Goal: Task Accomplishment & Management: Use online tool/utility

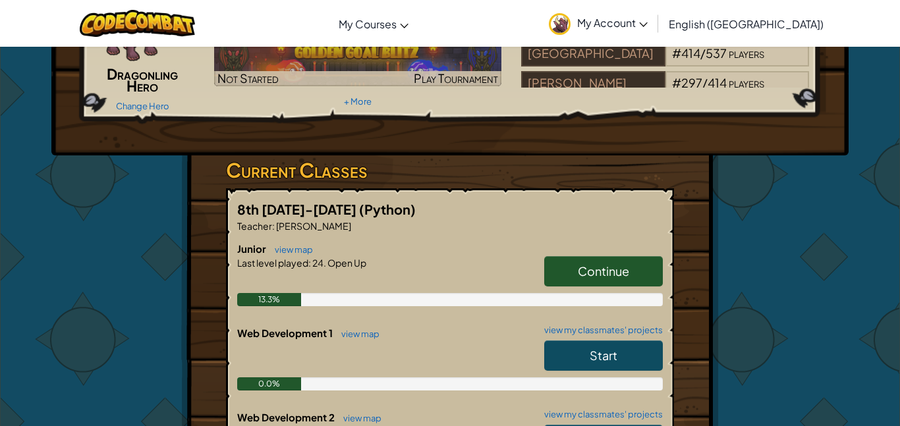
scroll to position [121, 0]
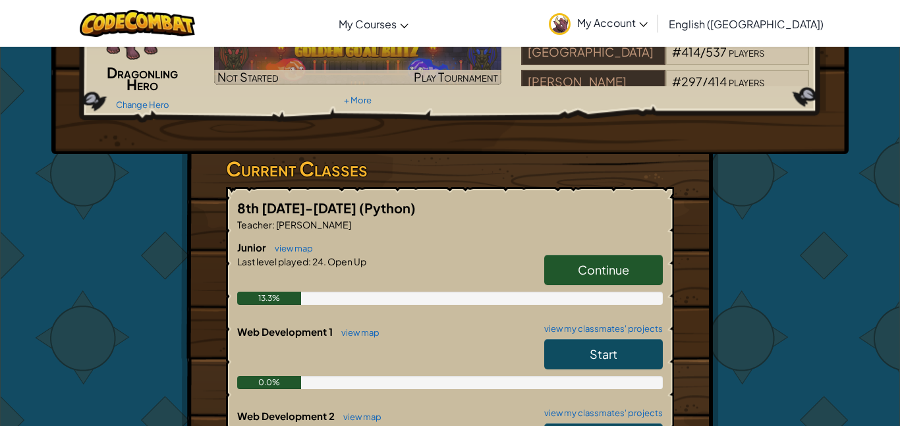
click at [568, 285] on link "Continue" at bounding box center [603, 270] width 119 height 30
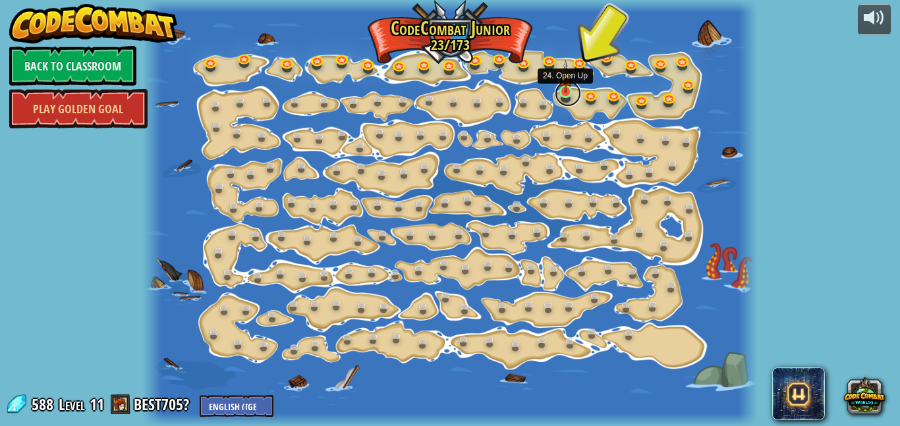
click at [567, 95] on link at bounding box center [568, 93] width 26 height 26
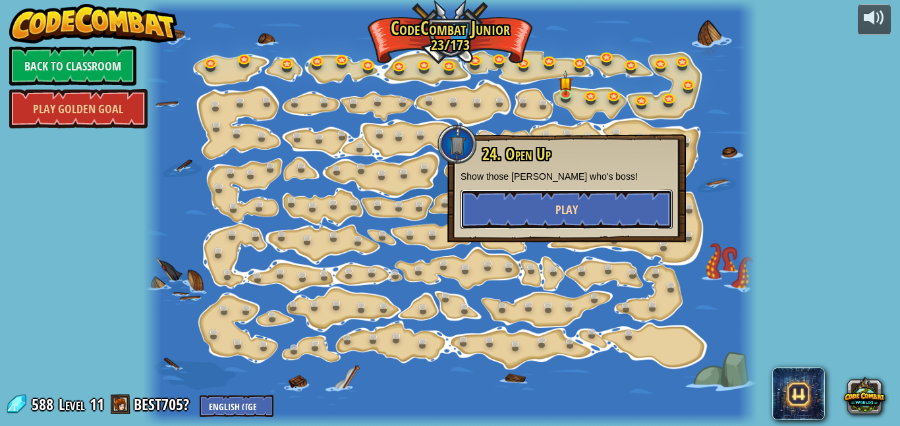
click at [523, 199] on button "Play" at bounding box center [567, 210] width 212 height 40
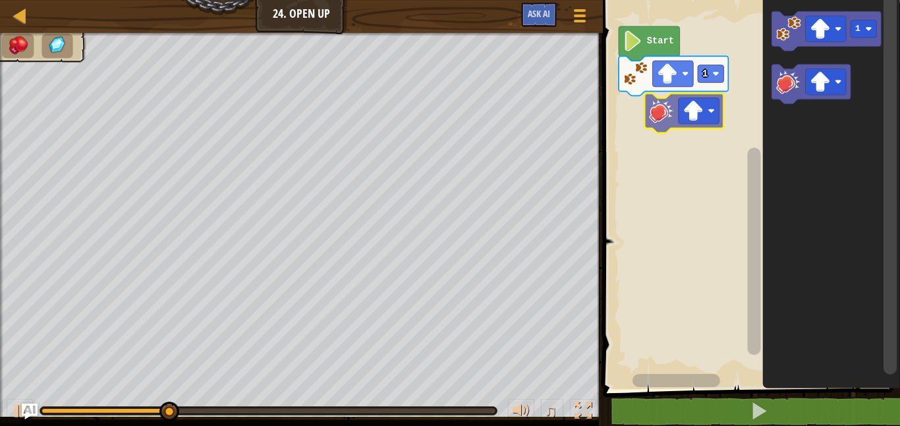
click at [671, 110] on div "1 Start 1" at bounding box center [749, 191] width 301 height 396
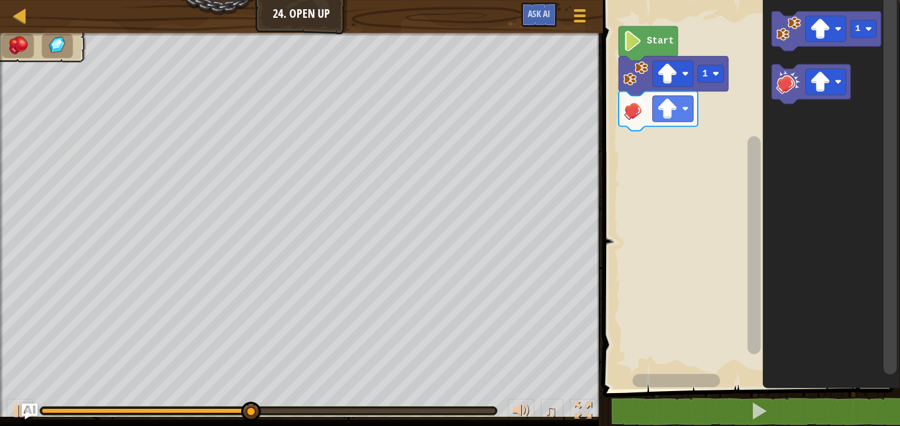
click at [654, 39] on text "Start" at bounding box center [660, 41] width 27 height 10
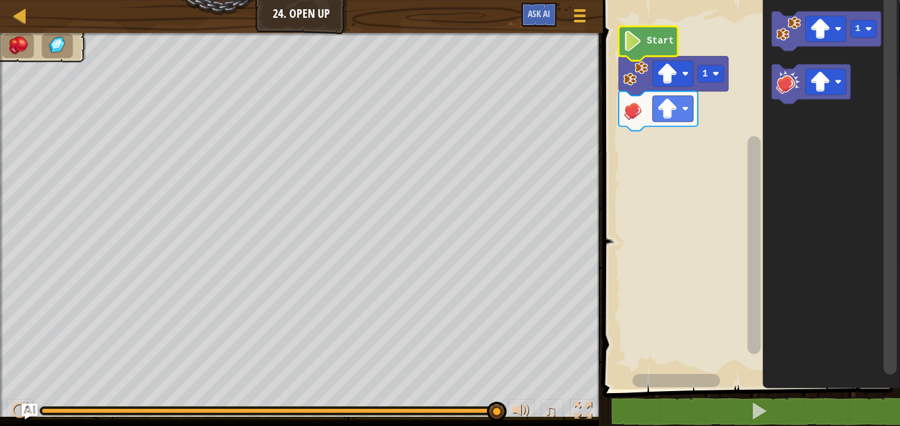
click at [635, 47] on image "Blockly Workspace" at bounding box center [632, 41] width 19 height 20
click at [636, 49] on image "Blockly Workspace" at bounding box center [632, 41] width 19 height 20
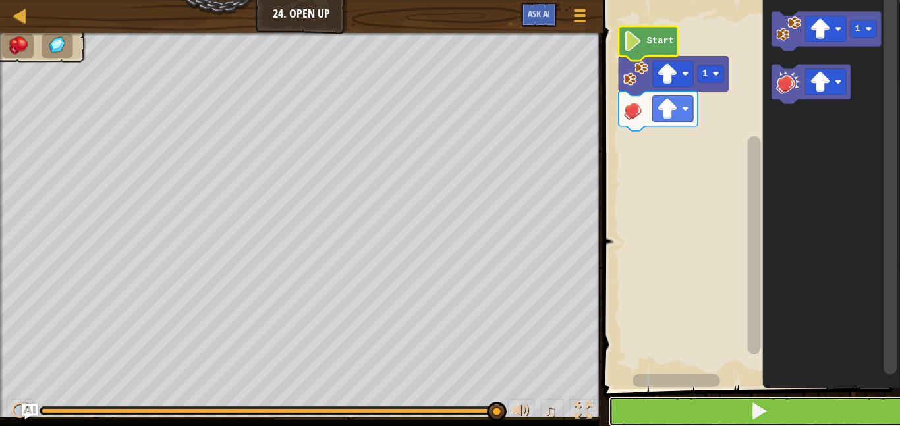
click at [677, 401] on button at bounding box center [759, 412] width 301 height 30
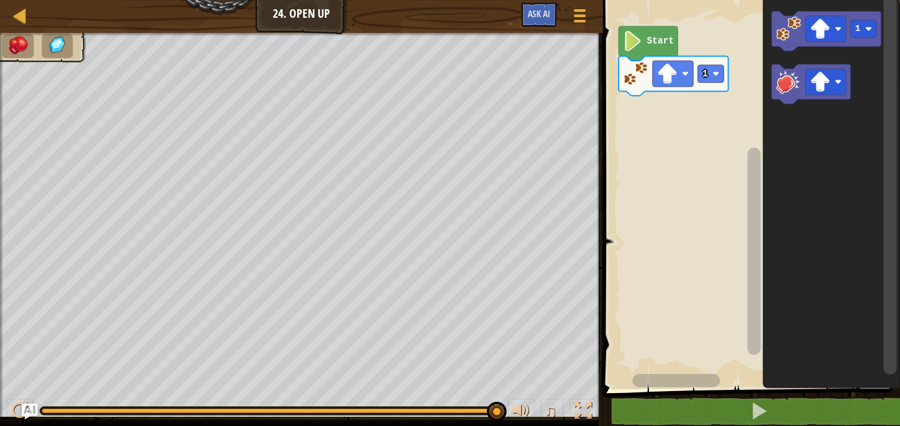
drag, startPoint x: 503, startPoint y: 410, endPoint x: 74, endPoint y: 409, distance: 429.0
click at [74, 409] on div "0:00.5 Now: 0:06.0 Max: 0:06.0 ♫" at bounding box center [301, 408] width 603 height 40
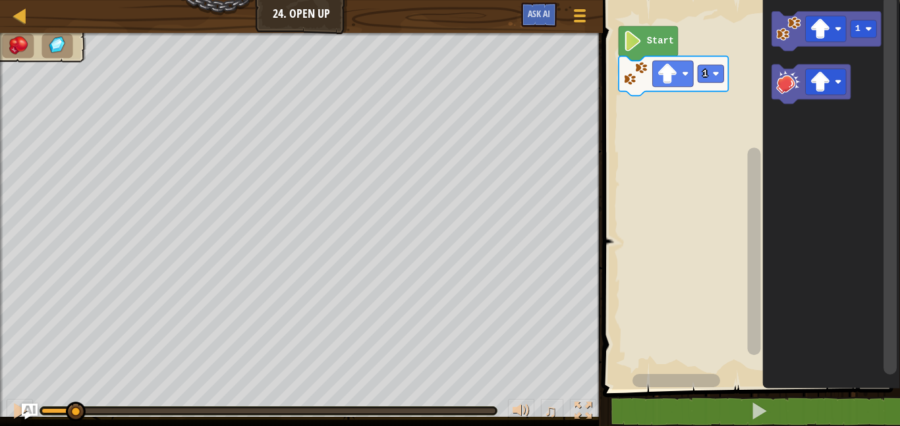
click at [74, 410] on div "0:00.4 Now: 0:06.0 Max: 0:06.0" at bounding box center [58, 411] width 33 height 5
click at [823, 82] on image "Blockly Workspace" at bounding box center [821, 82] width 20 height 20
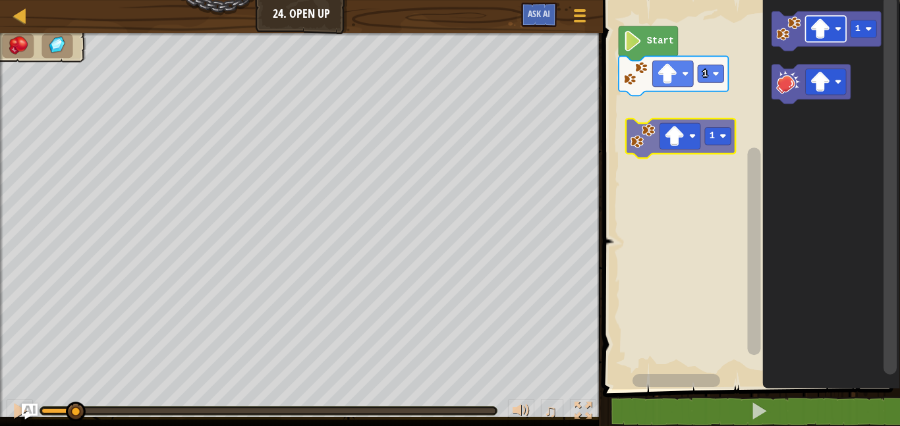
click at [692, 125] on div "1 Start 1 1" at bounding box center [749, 191] width 301 height 396
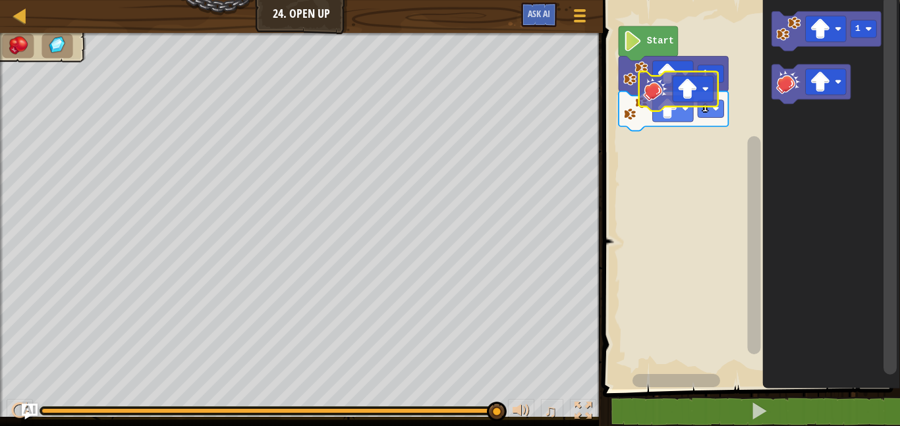
click at [666, 88] on div "1 1 Start 1" at bounding box center [749, 191] width 301 height 396
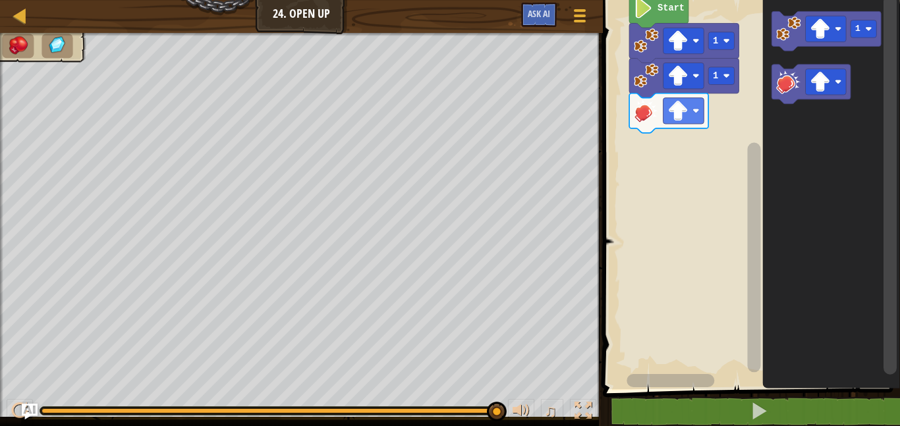
click at [646, 153] on rect "Blockly Workspace" at bounding box center [749, 191] width 301 height 396
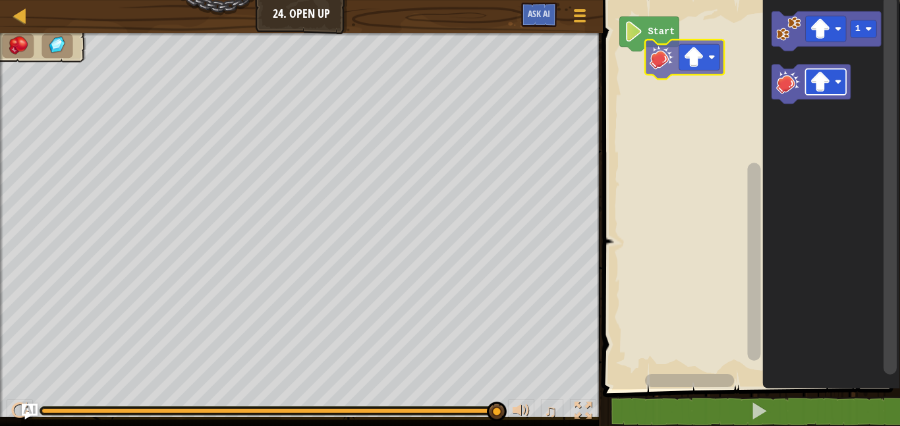
click at [666, 65] on div "Start 1" at bounding box center [749, 191] width 301 height 396
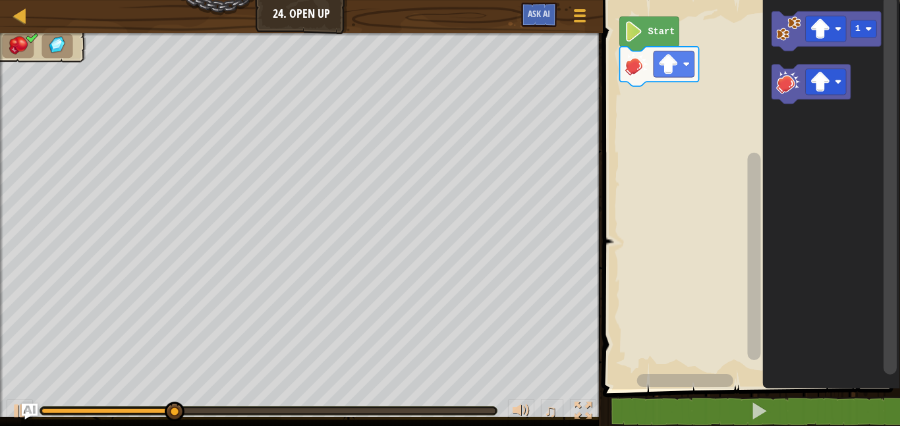
click at [674, 121] on div "Start 1" at bounding box center [749, 191] width 301 height 396
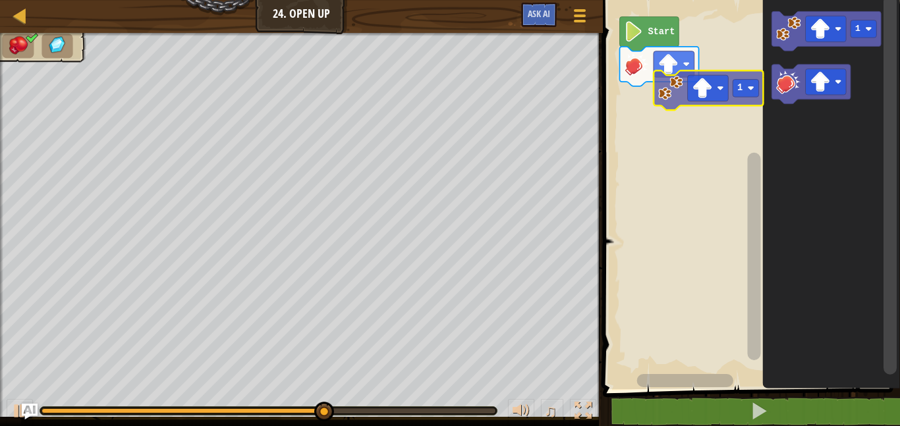
click at [675, 100] on div "Start 1 1" at bounding box center [749, 191] width 301 height 396
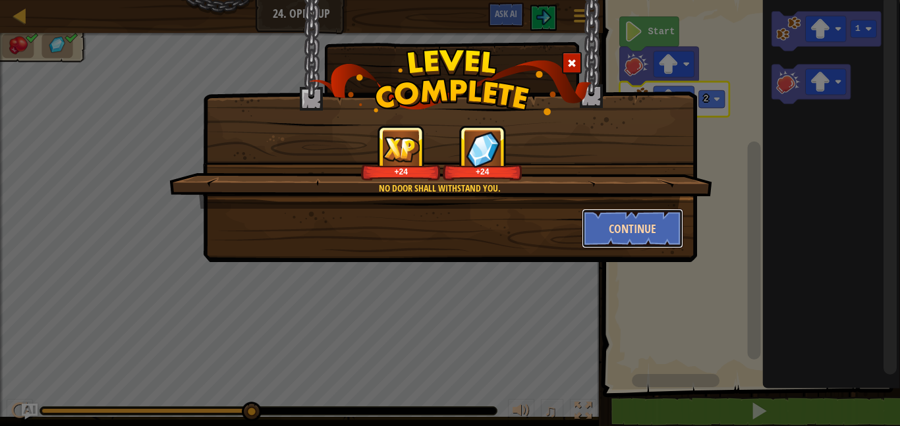
click at [641, 225] on button "Continue" at bounding box center [633, 229] width 102 height 40
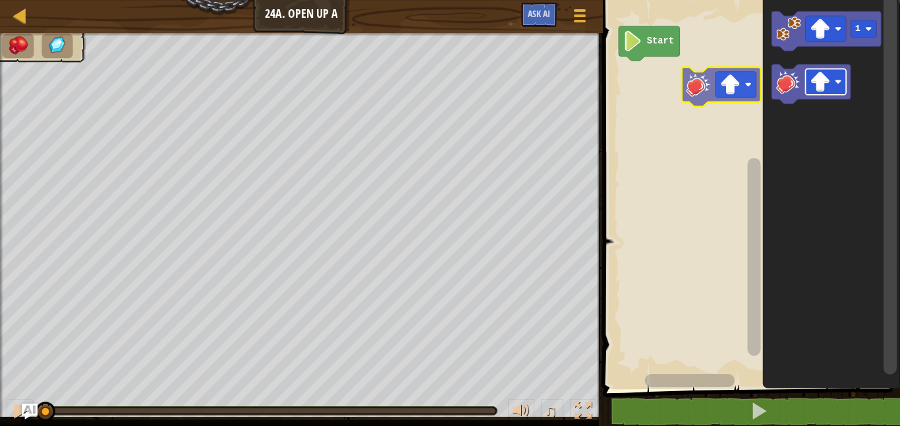
click at [669, 95] on div "Start 1" at bounding box center [749, 191] width 301 height 396
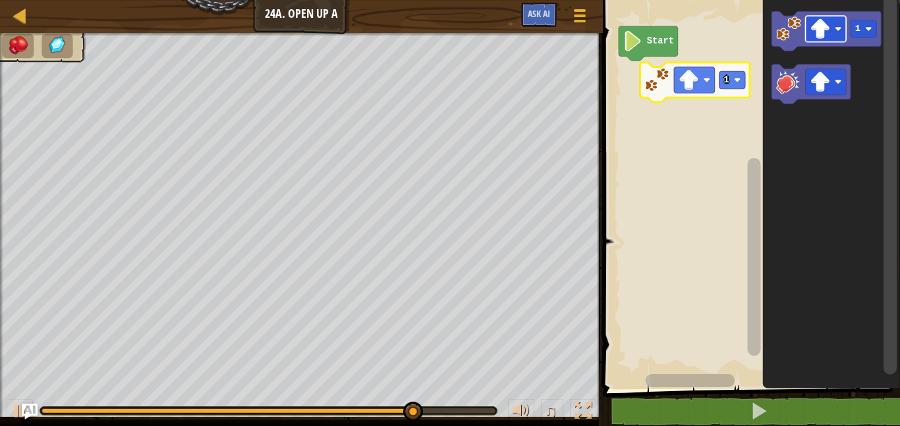
click at [706, 74] on div "Start 1 1" at bounding box center [749, 191] width 301 height 396
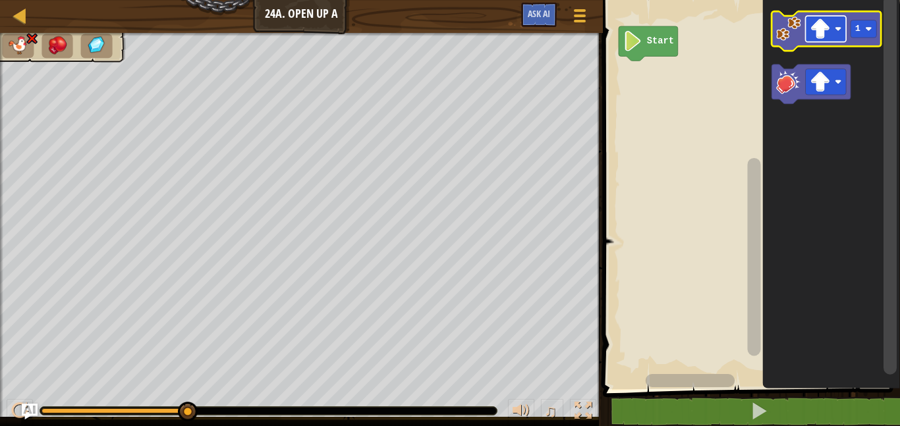
click at [838, 39] on rect "Blockly Workspace" at bounding box center [826, 29] width 41 height 26
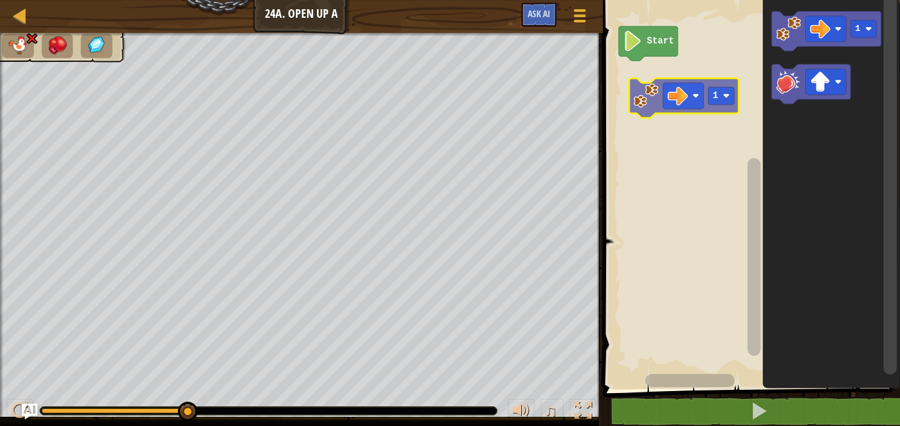
click at [652, 90] on div "Start 1 1" at bounding box center [749, 191] width 301 height 396
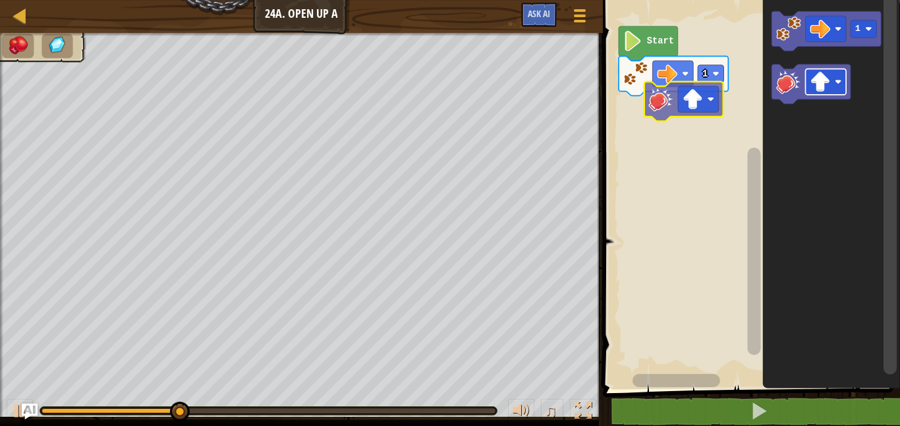
click at [700, 100] on div "1 Start 1" at bounding box center [749, 191] width 301 height 396
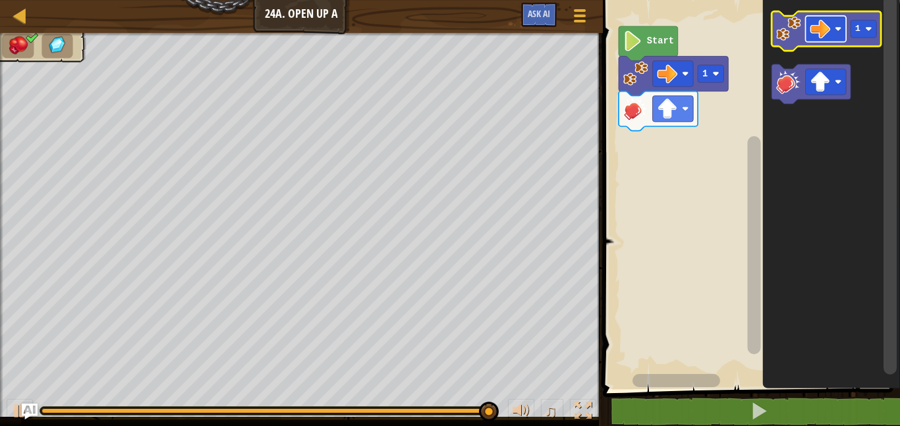
click at [813, 32] on image "Blockly Workspace" at bounding box center [821, 29] width 20 height 20
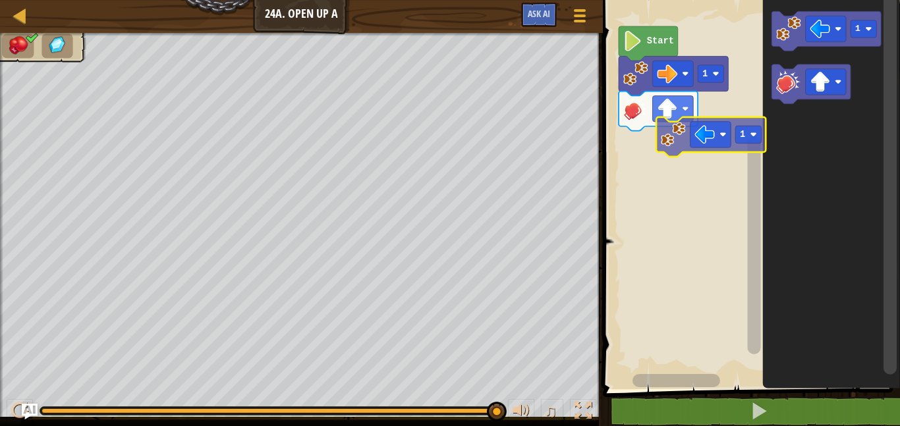
click at [618, 133] on div "1 Start 1 1" at bounding box center [749, 191] width 301 height 396
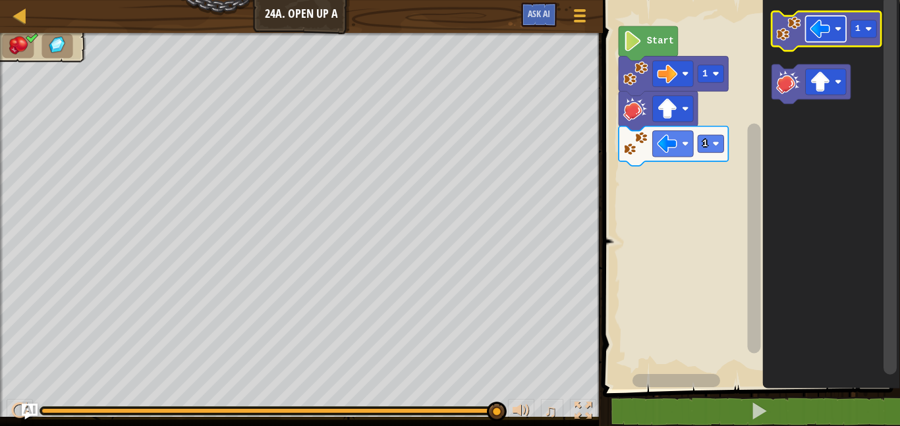
click at [820, 22] on image "Blockly Workspace" at bounding box center [821, 29] width 20 height 20
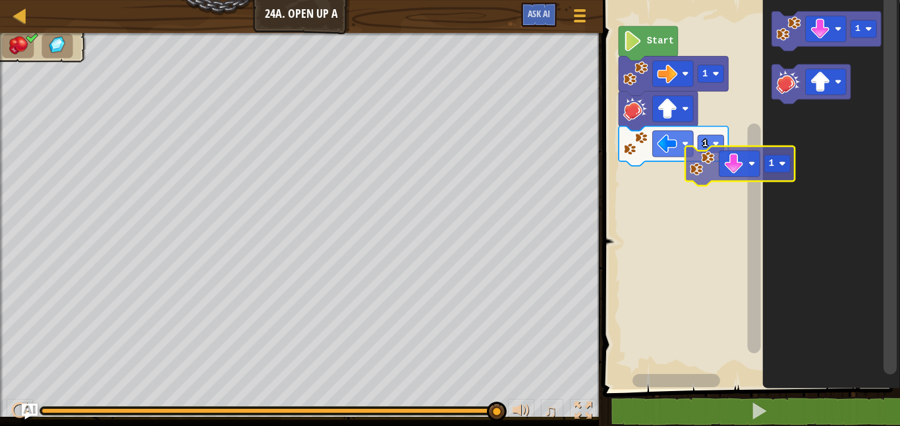
click at [705, 161] on div "1 1 Start 1 1" at bounding box center [749, 191] width 301 height 396
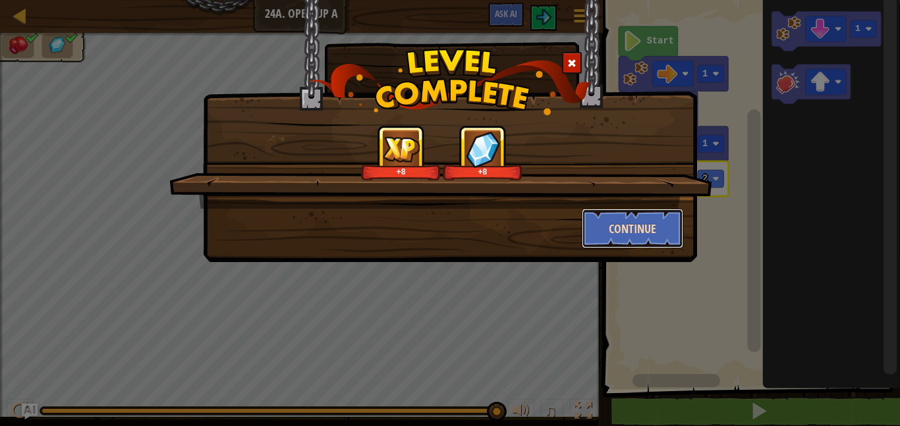
click at [675, 232] on button "Continue" at bounding box center [633, 229] width 102 height 40
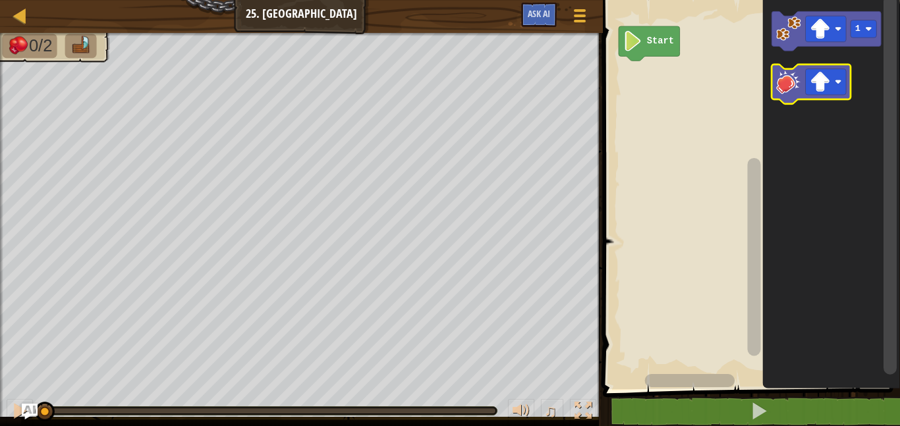
click at [790, 66] on rect "Blockly Workspace" at bounding box center [811, 85] width 79 height 40
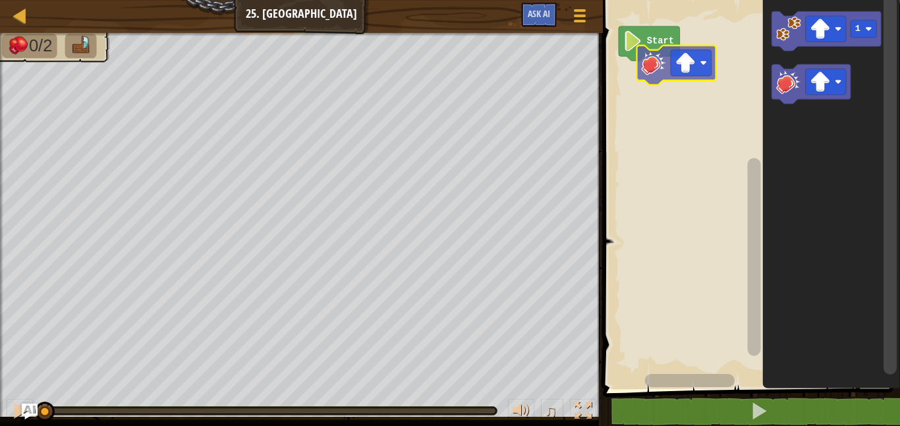
click at [657, 59] on div "Start 1" at bounding box center [749, 191] width 301 height 396
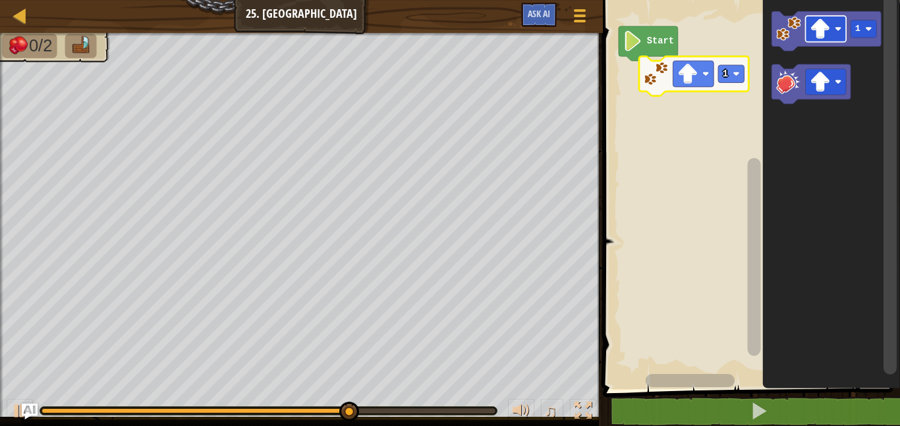
click at [689, 78] on div "Start 1 1" at bounding box center [749, 191] width 301 height 396
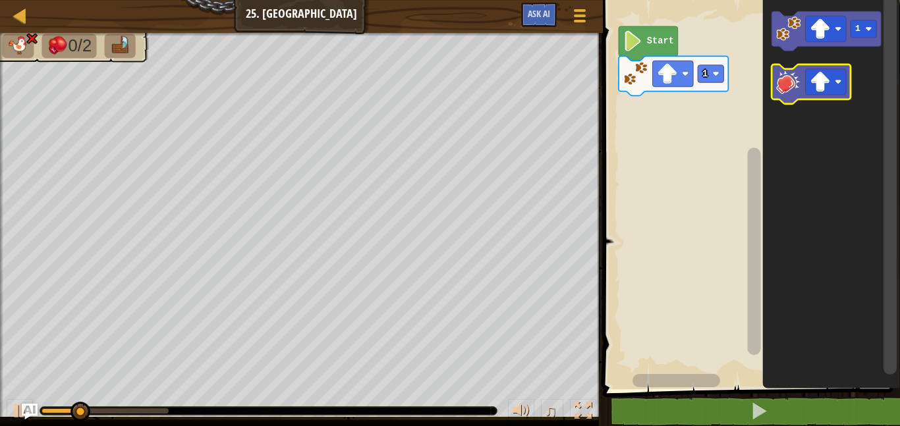
click at [797, 96] on icon "Blockly Workspace" at bounding box center [811, 85] width 79 height 40
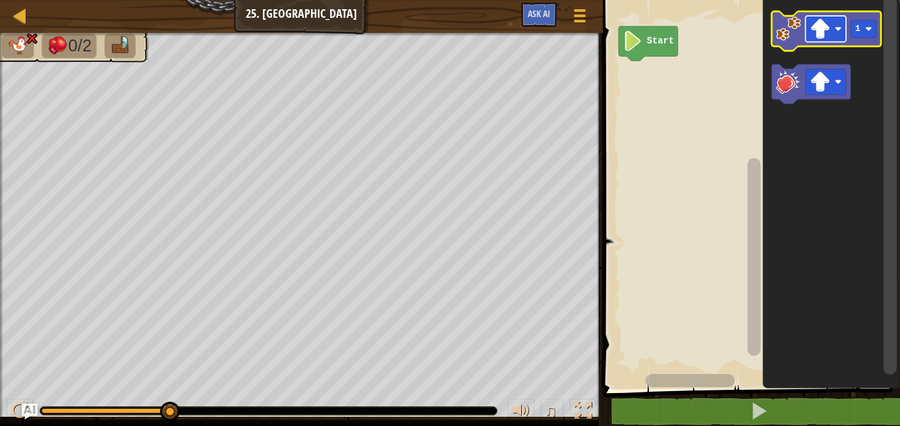
click at [833, 23] on rect "Blockly Workspace" at bounding box center [826, 29] width 41 height 26
click at [780, 30] on image "Blockly Workspace" at bounding box center [788, 28] width 25 height 25
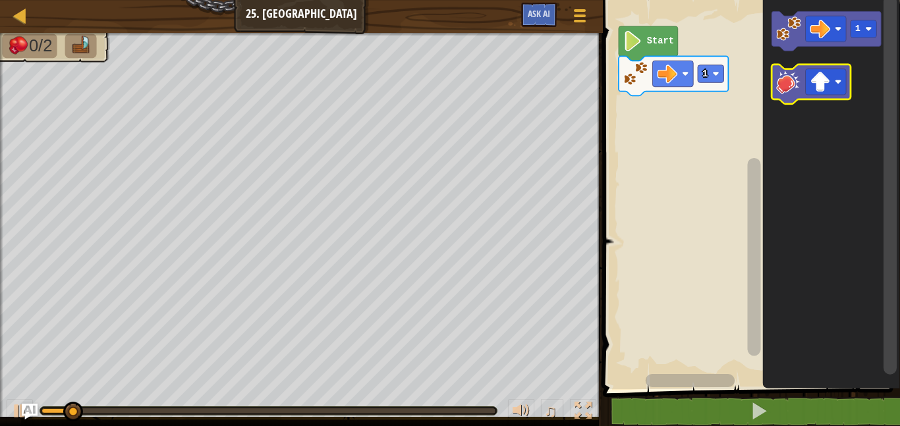
click at [786, 80] on image "Blockly Workspace" at bounding box center [788, 81] width 25 height 25
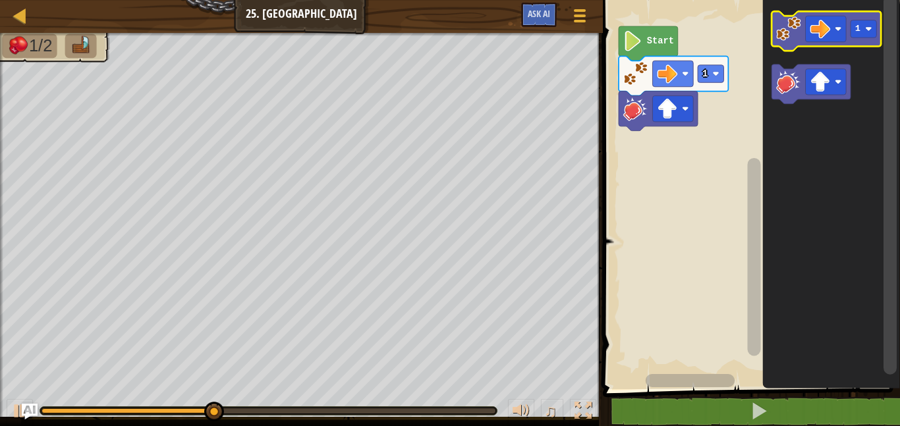
click at [788, 35] on image "Blockly Workspace" at bounding box center [788, 28] width 25 height 25
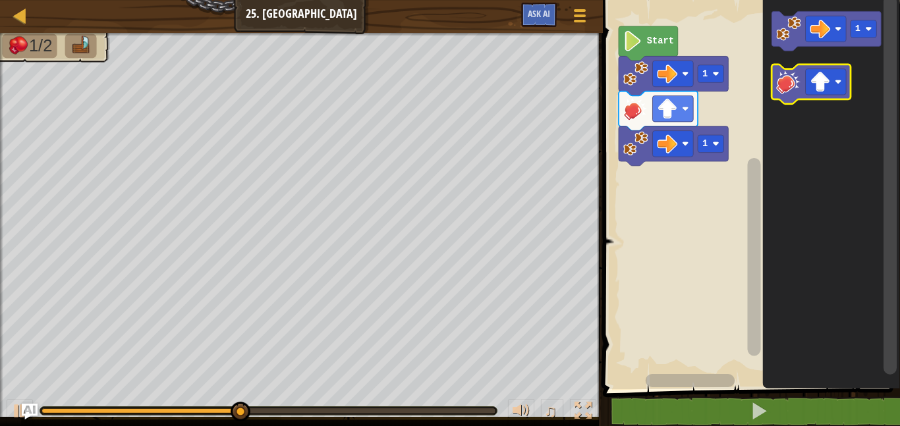
click at [778, 84] on image "Blockly Workspace" at bounding box center [788, 81] width 25 height 25
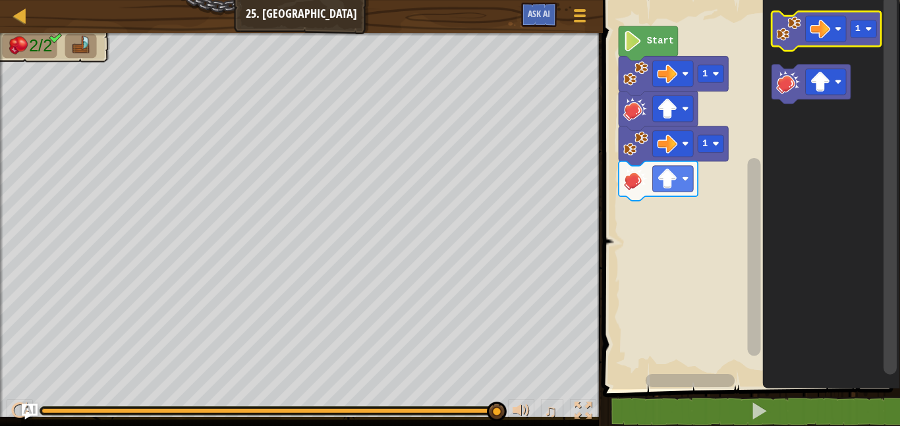
click at [789, 34] on image "Blockly Workspace" at bounding box center [788, 28] width 25 height 25
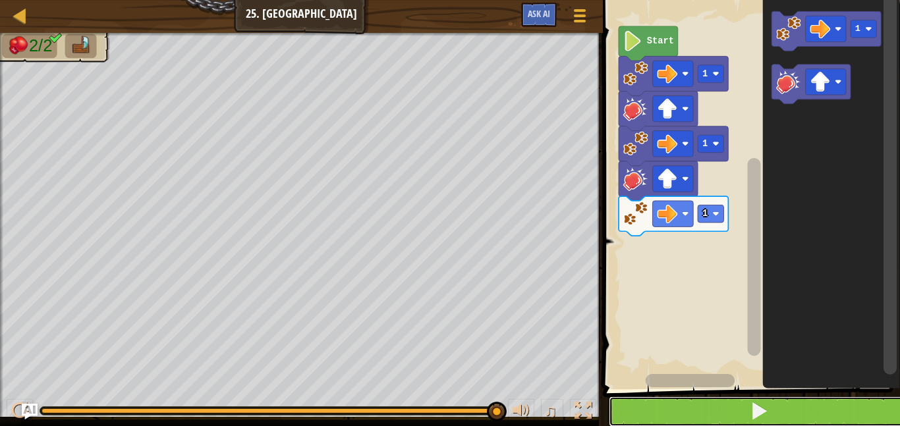
click at [798, 401] on button at bounding box center [759, 412] width 301 height 30
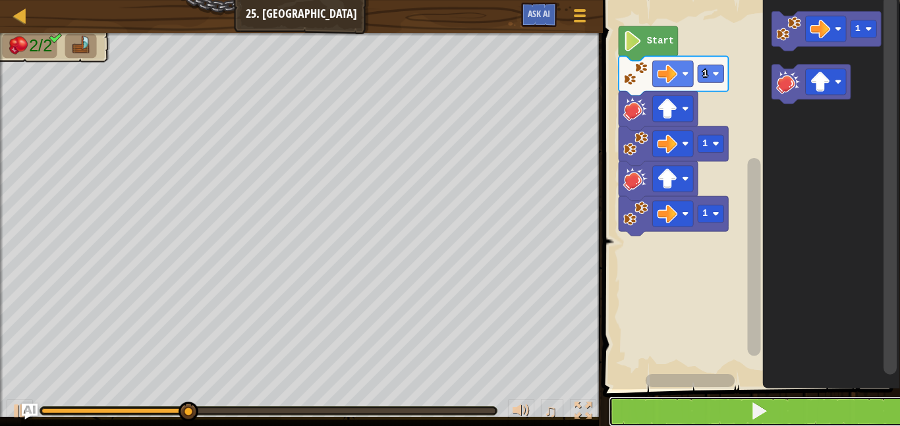
click at [795, 400] on button at bounding box center [759, 412] width 301 height 30
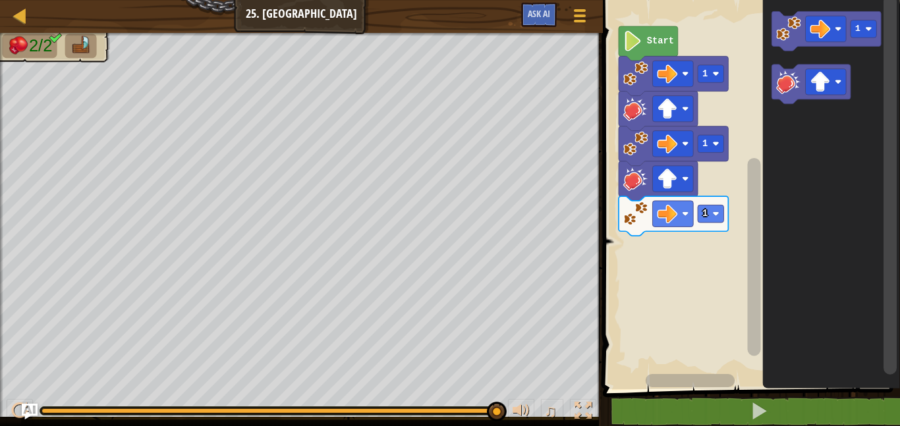
click at [688, 212] on div "Start 1 1 1 1" at bounding box center [749, 191] width 301 height 396
click at [814, 28] on image "Blockly Workspace" at bounding box center [821, 29] width 20 height 20
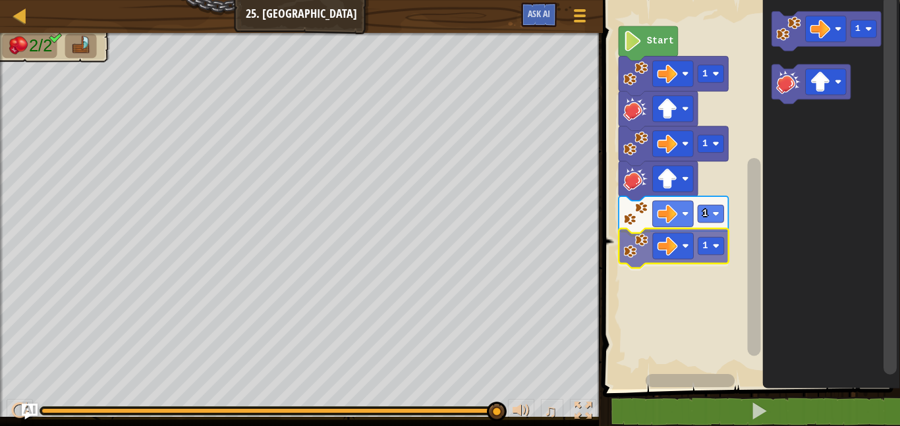
click at [648, 260] on div "Start 1 1 1 1 1 1" at bounding box center [749, 191] width 301 height 396
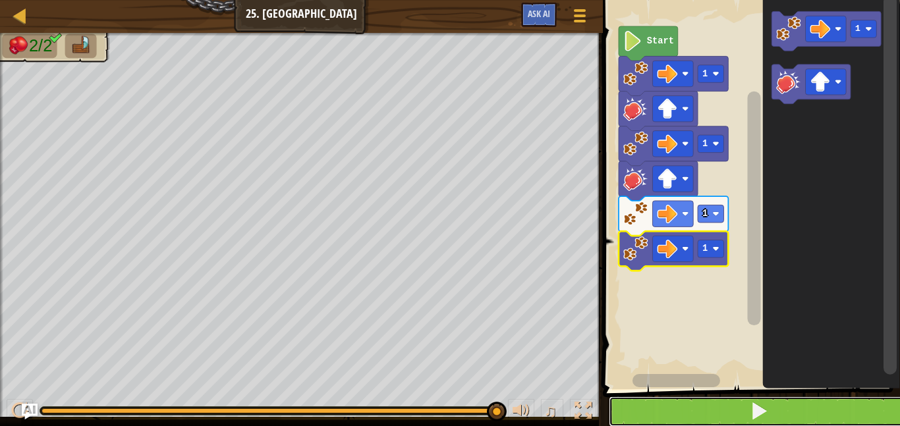
click at [690, 424] on button at bounding box center [759, 412] width 301 height 30
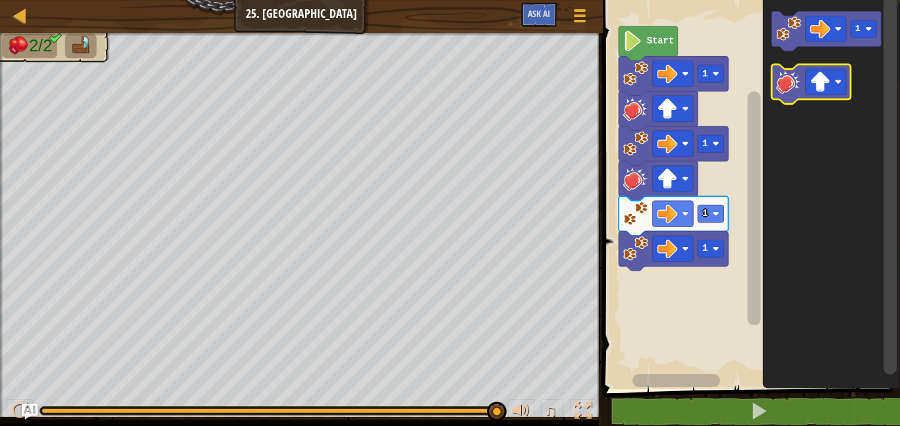
click at [785, 83] on image "Blockly Workspace" at bounding box center [788, 81] width 25 height 25
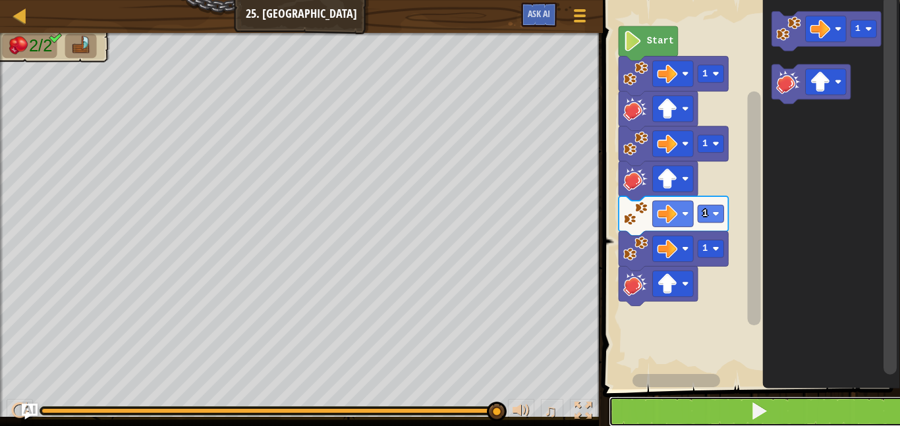
click at [658, 417] on button at bounding box center [759, 412] width 301 height 30
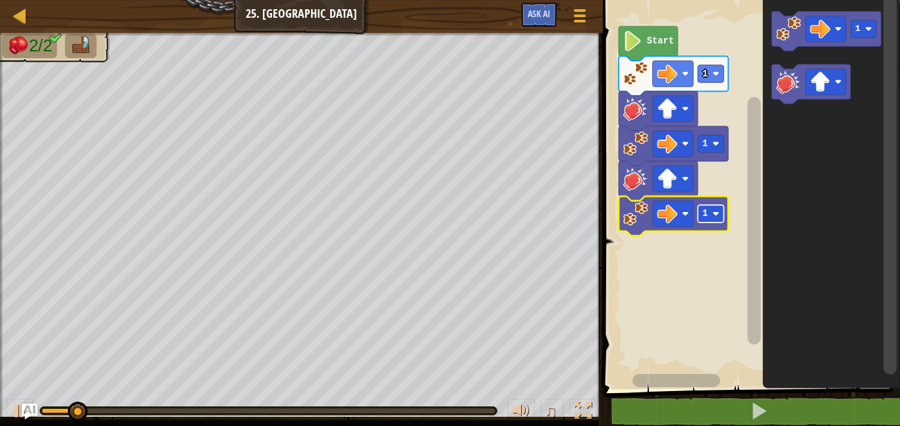
click at [706, 219] on rect "Blockly Workspace" at bounding box center [711, 214] width 26 height 18
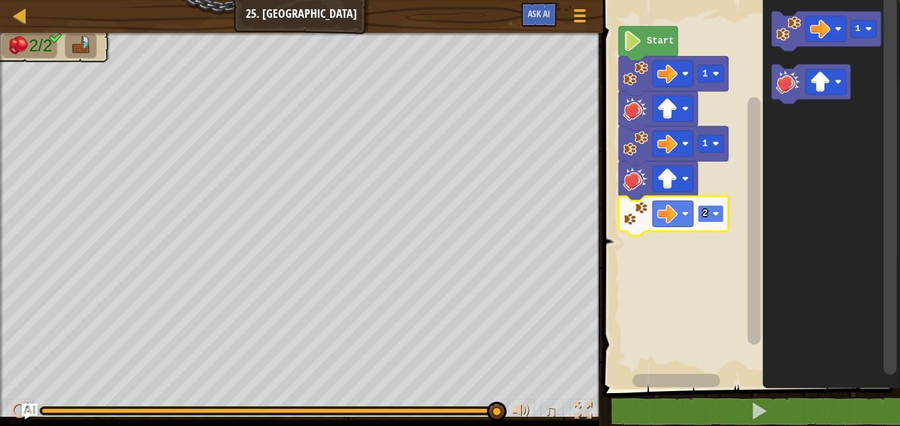
click at [711, 213] on rect "Blockly Workspace" at bounding box center [711, 214] width 26 height 18
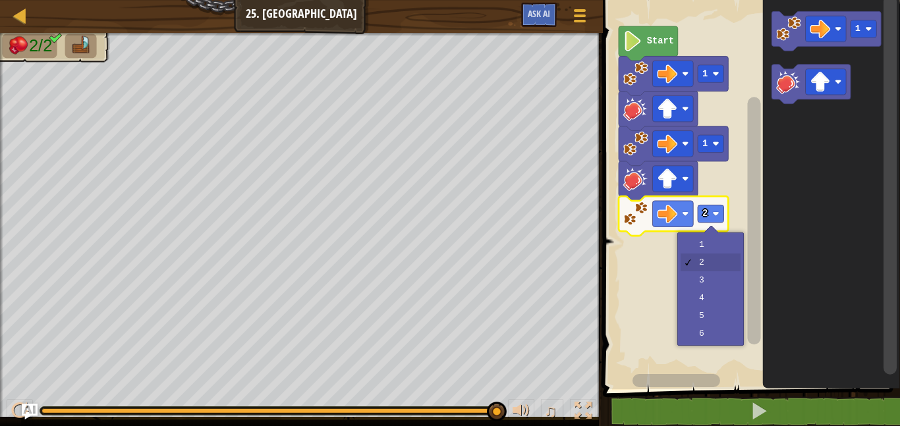
click at [623, 282] on rect "Blockly Workspace" at bounding box center [749, 191] width 301 height 396
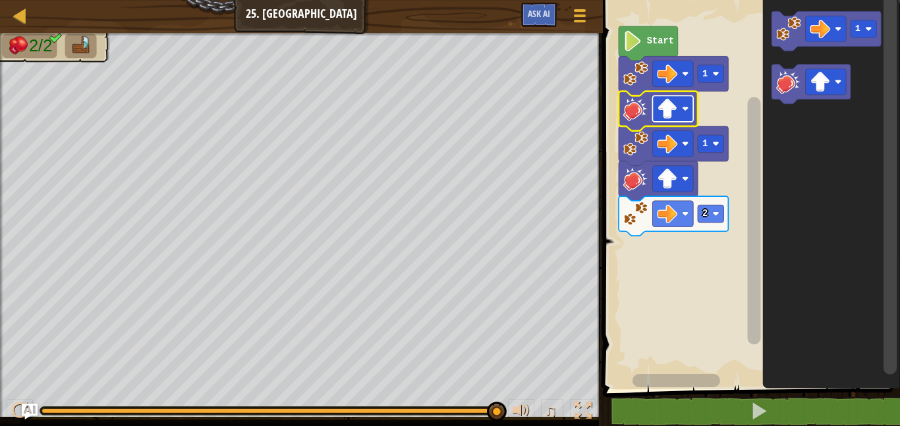
click at [677, 102] on rect "Blockly Workspace" at bounding box center [672, 109] width 41 height 26
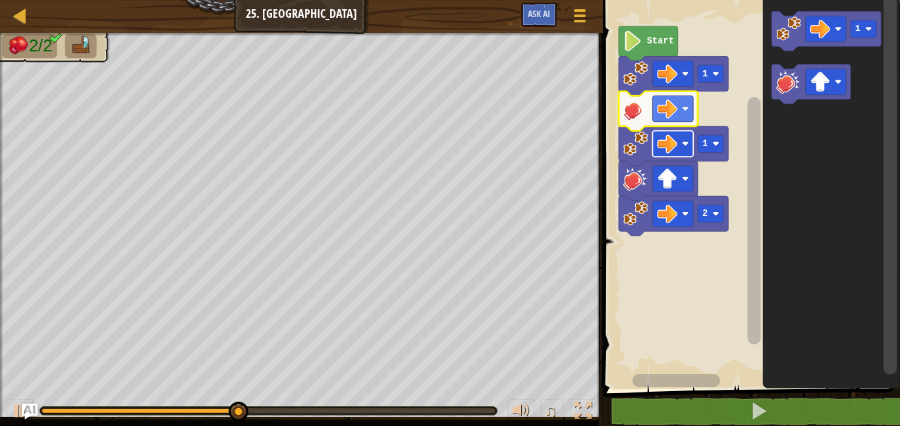
click at [671, 149] on image "Blockly Workspace" at bounding box center [667, 144] width 20 height 20
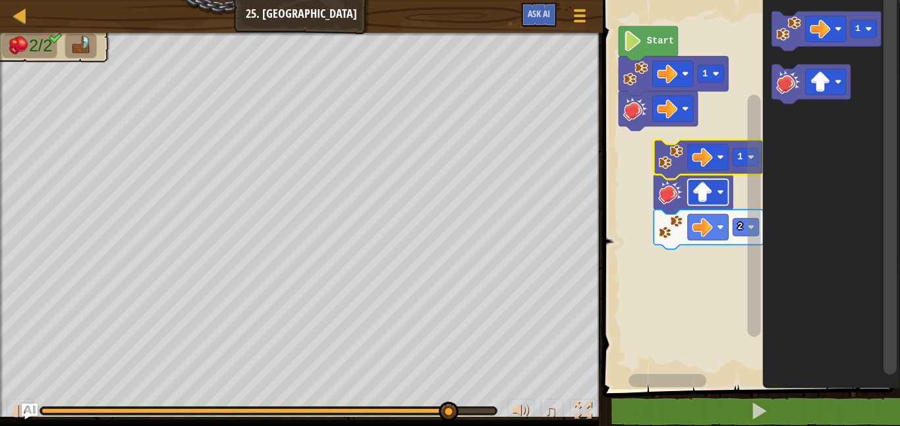
click at [701, 194] on image "Blockly Workspace" at bounding box center [703, 192] width 20 height 20
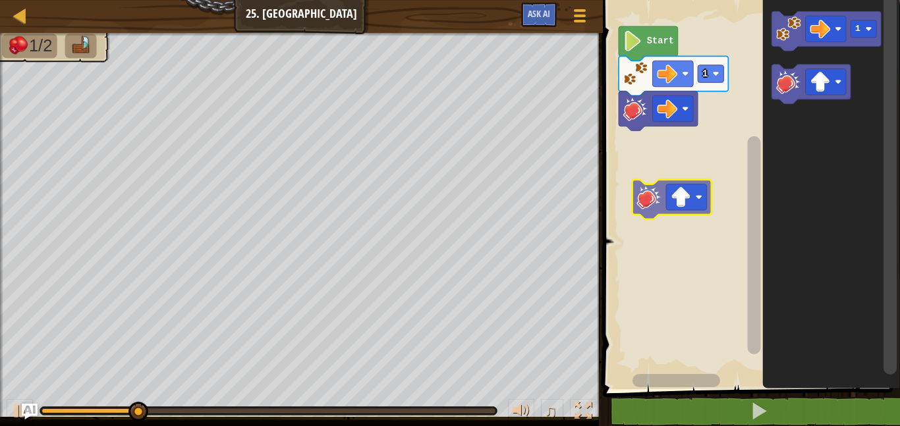
click at [664, 191] on div "1 Start 1" at bounding box center [749, 191] width 301 height 396
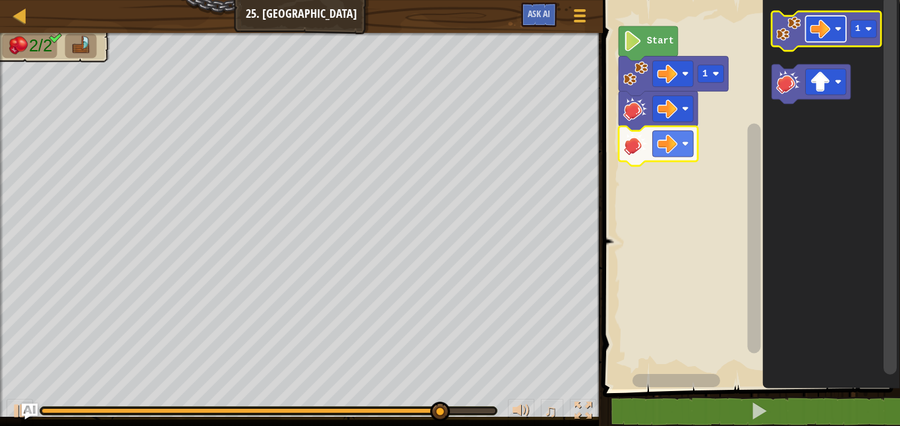
click at [821, 38] on image "Blockly Workspace" at bounding box center [821, 29] width 20 height 20
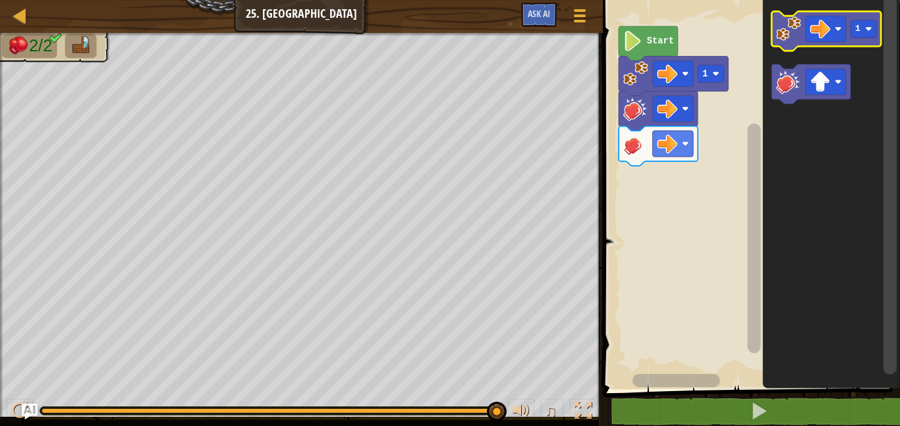
click at [781, 48] on icon "Blockly Workspace" at bounding box center [826, 31] width 109 height 40
click at [785, 23] on image "Blockly Workspace" at bounding box center [788, 28] width 25 height 25
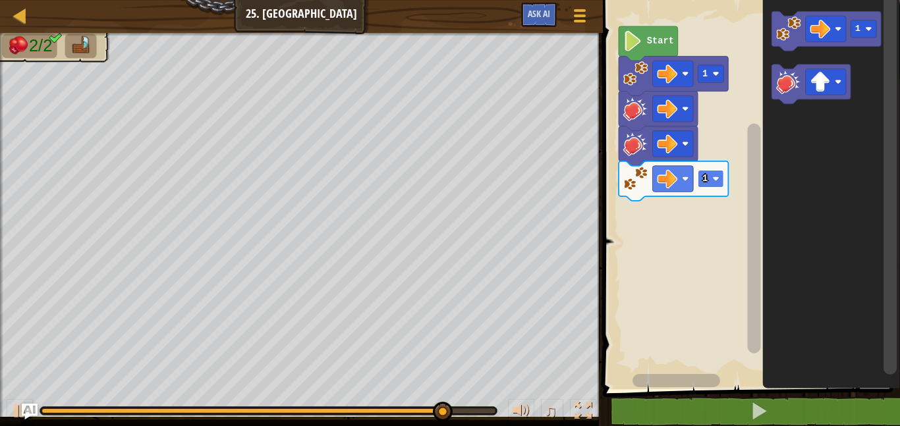
click at [707, 181] on text "1" at bounding box center [705, 179] width 5 height 10
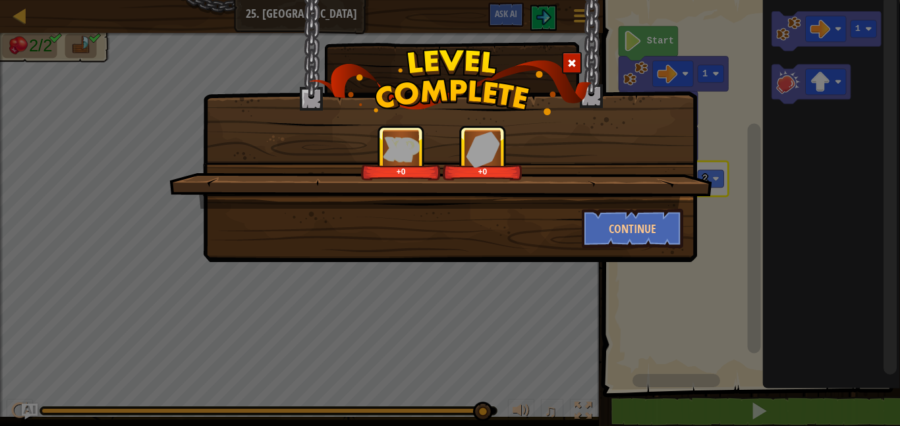
click at [719, 224] on div "+0 +0 Continue" at bounding box center [450, 213] width 900 height 426
click at [604, 234] on button "Continue" at bounding box center [633, 229] width 102 height 40
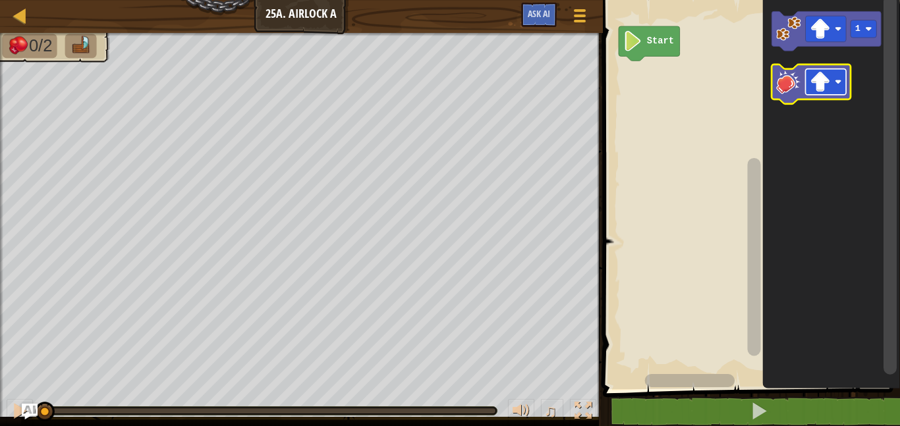
click at [821, 82] on image "Blockly Workspace" at bounding box center [821, 82] width 20 height 20
click at [777, 88] on image "Blockly Workspace" at bounding box center [788, 81] width 25 height 25
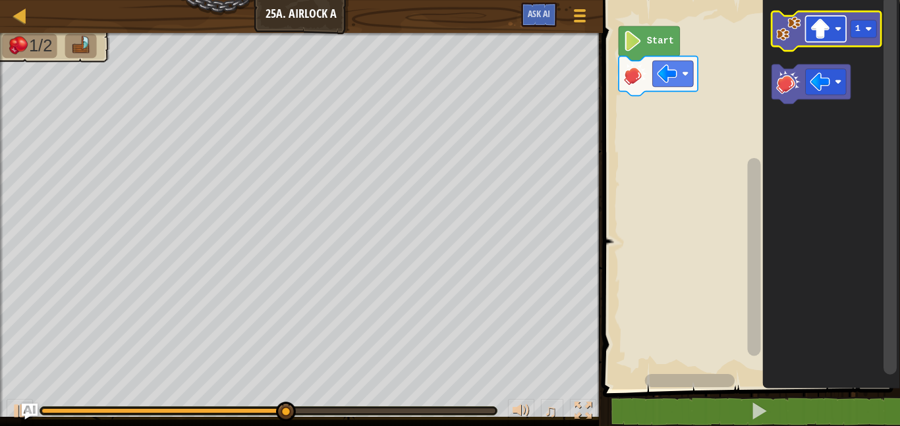
click at [819, 30] on image "Blockly Workspace" at bounding box center [821, 29] width 20 height 20
click at [786, 24] on image "Blockly Workspace" at bounding box center [788, 28] width 25 height 25
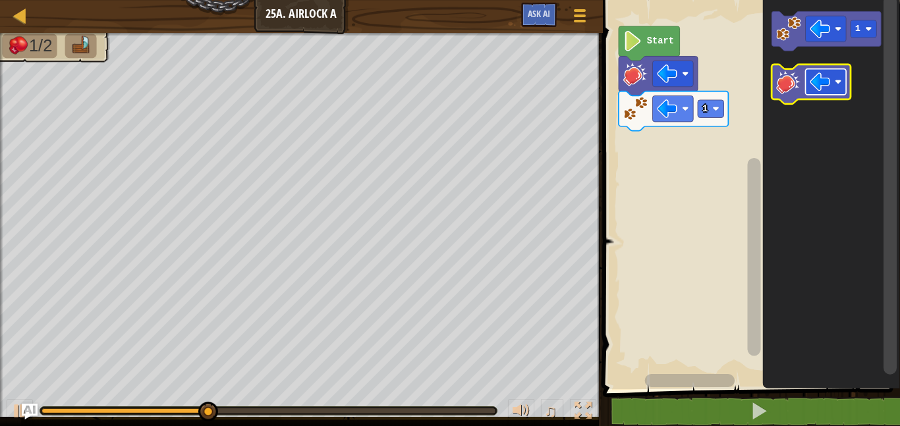
click at [809, 86] on rect "Blockly Workspace" at bounding box center [826, 82] width 41 height 26
click at [797, 94] on icon "Blockly Workspace" at bounding box center [811, 85] width 79 height 40
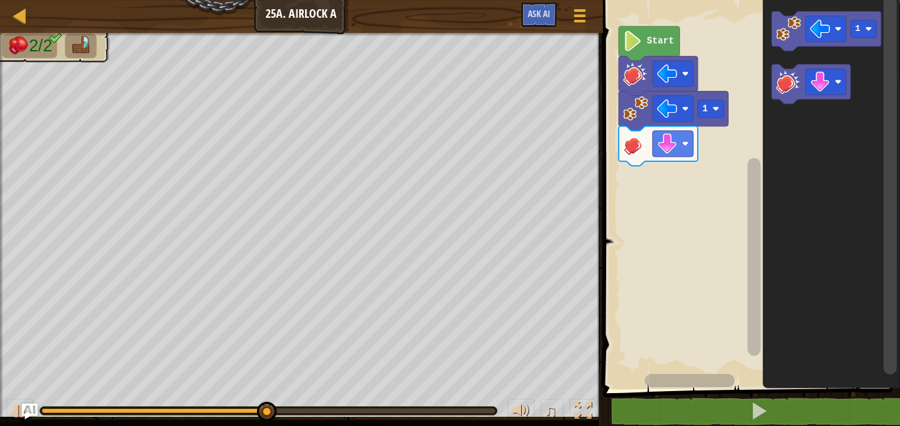
click at [769, 53] on icon "Blockly Workspace" at bounding box center [831, 191] width 137 height 396
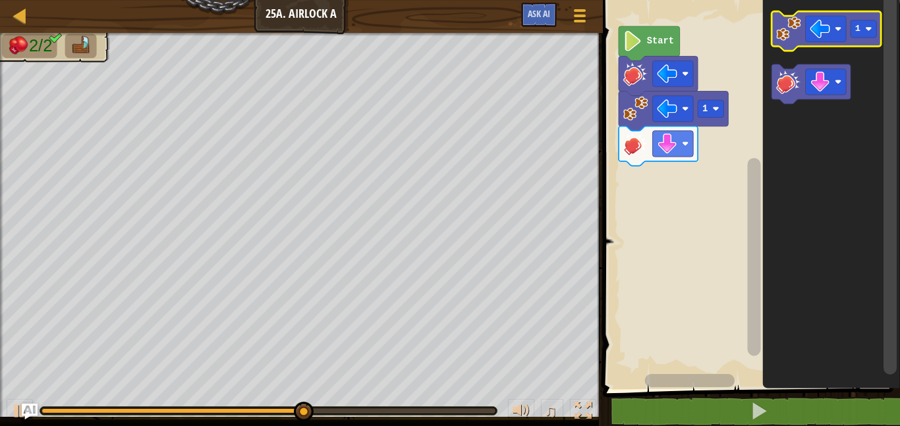
click at [778, 49] on rect "Blockly Workspace" at bounding box center [826, 31] width 109 height 40
click at [780, 42] on icon "Blockly Workspace" at bounding box center [826, 31] width 109 height 40
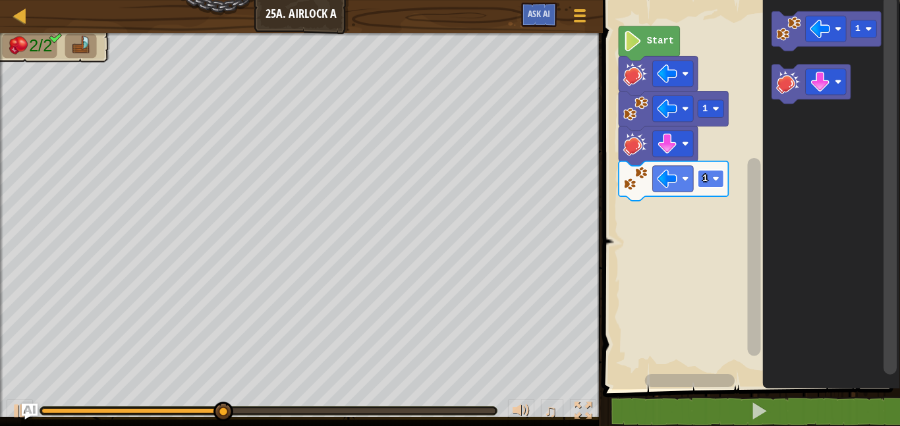
click at [714, 188] on rect "Blockly Workspace" at bounding box center [711, 179] width 26 height 18
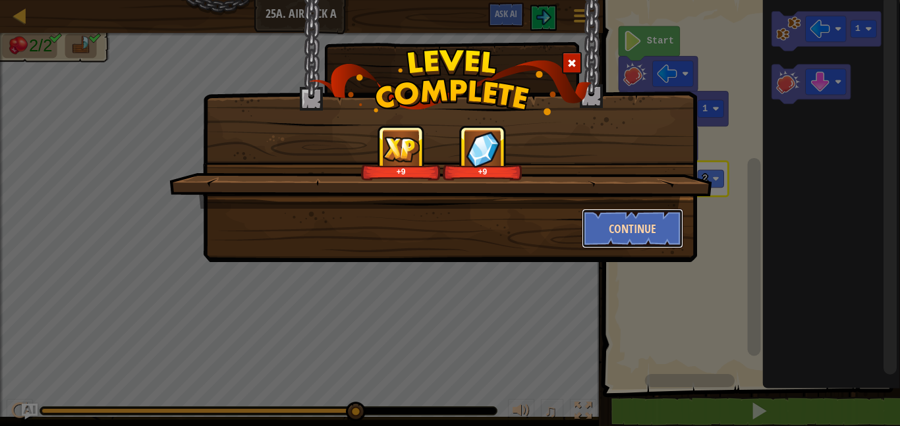
click at [663, 229] on button "Continue" at bounding box center [633, 229] width 102 height 40
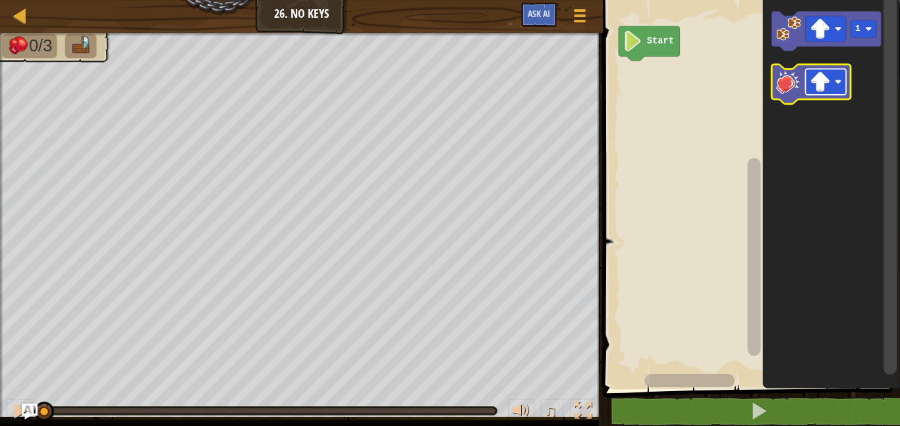
click at [836, 84] on image "Blockly Workspace" at bounding box center [838, 81] width 7 height 7
click at [787, 86] on image "Blockly Workspace" at bounding box center [788, 81] width 25 height 25
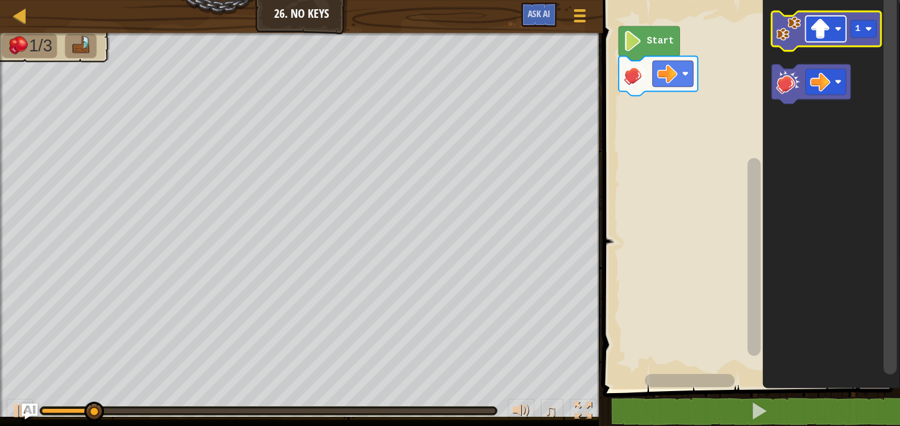
click at [819, 27] on image "Blockly Workspace" at bounding box center [821, 29] width 20 height 20
click at [856, 32] on text "1" at bounding box center [857, 29] width 5 height 10
click at [792, 28] on image "Blockly Workspace" at bounding box center [788, 28] width 25 height 25
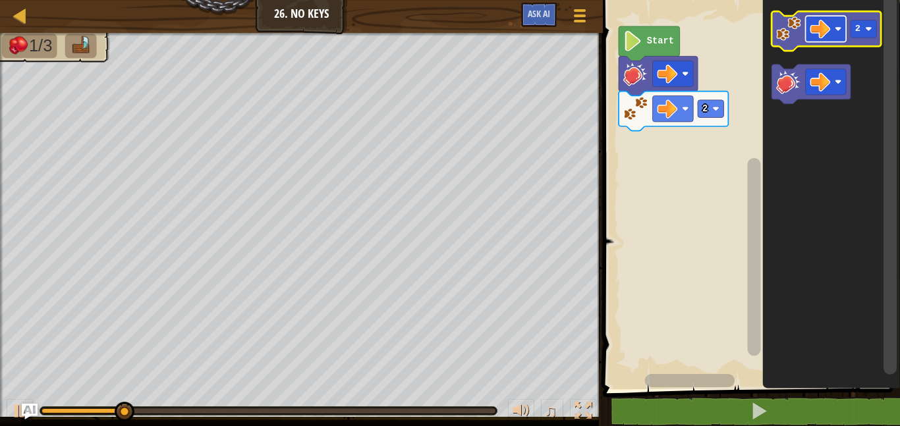
click at [824, 29] on image "Blockly Workspace" at bounding box center [821, 29] width 20 height 20
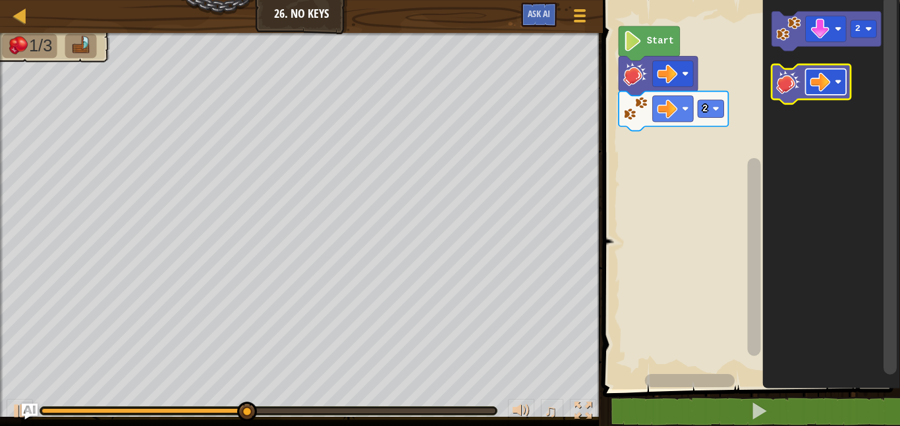
click at [826, 87] on image "Blockly Workspace" at bounding box center [821, 82] width 20 height 20
click at [784, 82] on image "Blockly Workspace" at bounding box center [788, 81] width 25 height 25
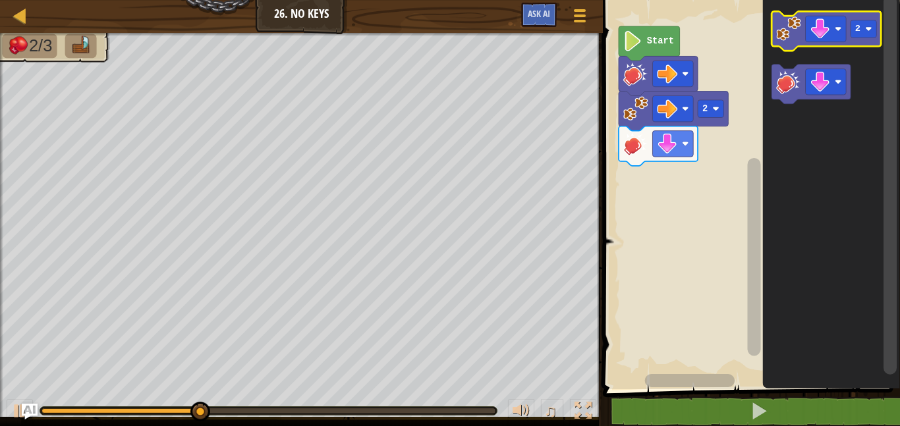
click at [781, 35] on image "Blockly Workspace" at bounding box center [788, 28] width 25 height 25
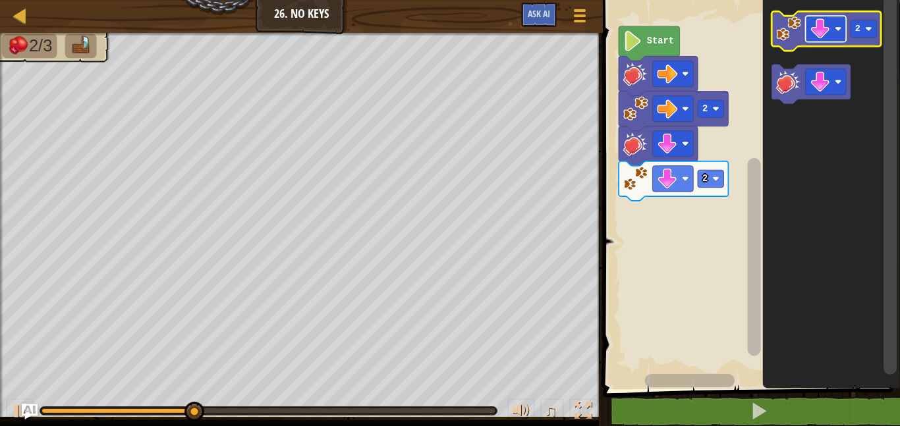
click at [836, 30] on image "Blockly Workspace" at bounding box center [838, 29] width 7 height 7
click at [825, 32] on image "Blockly Workspace" at bounding box center [821, 29] width 20 height 20
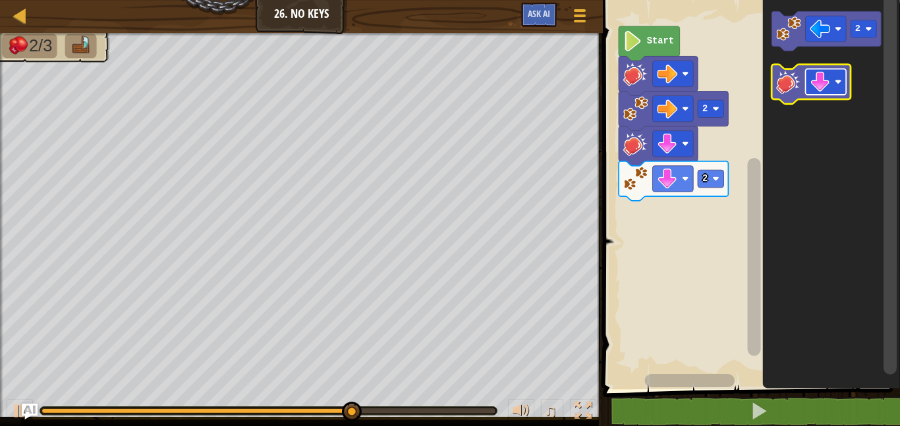
click at [835, 82] on rect "Blockly Workspace" at bounding box center [826, 82] width 41 height 26
click at [797, 70] on image "Blockly Workspace" at bounding box center [788, 81] width 25 height 25
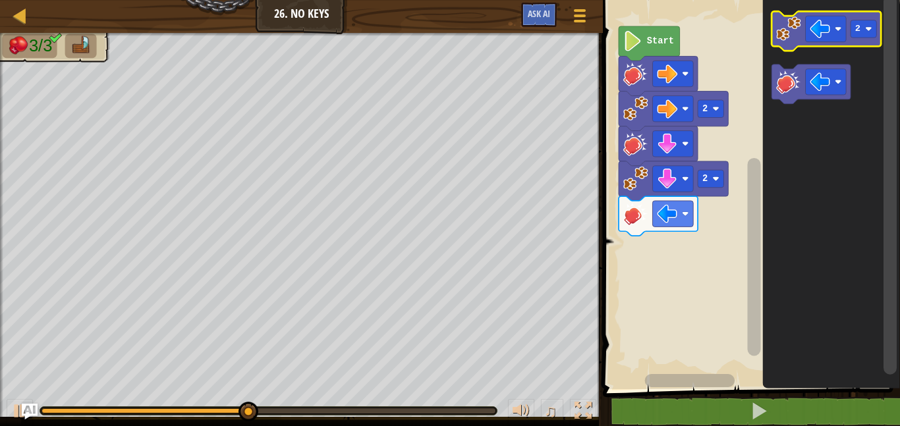
click at [783, 27] on image "Blockly Workspace" at bounding box center [788, 28] width 25 height 25
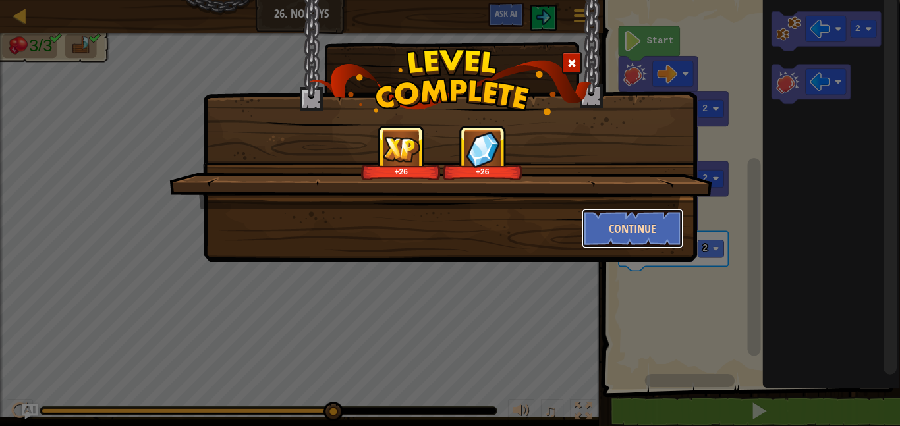
click at [645, 221] on button "Continue" at bounding box center [633, 229] width 102 height 40
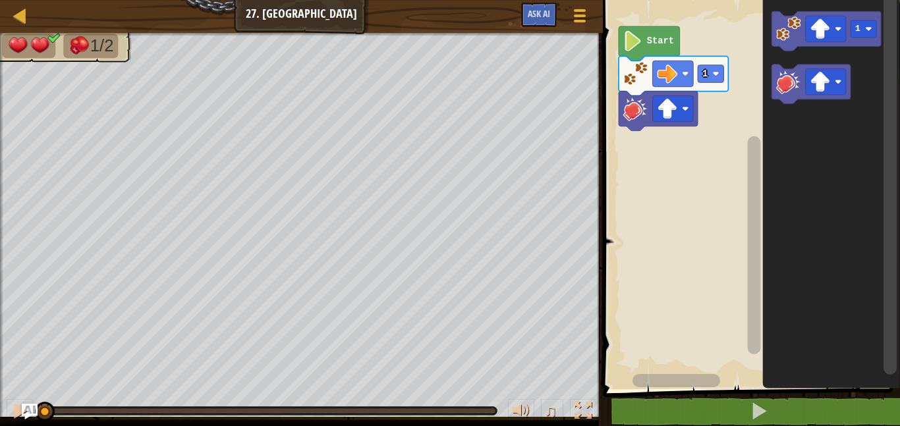
click at [662, 185] on rect "Blockly Workspace" at bounding box center [749, 191] width 301 height 396
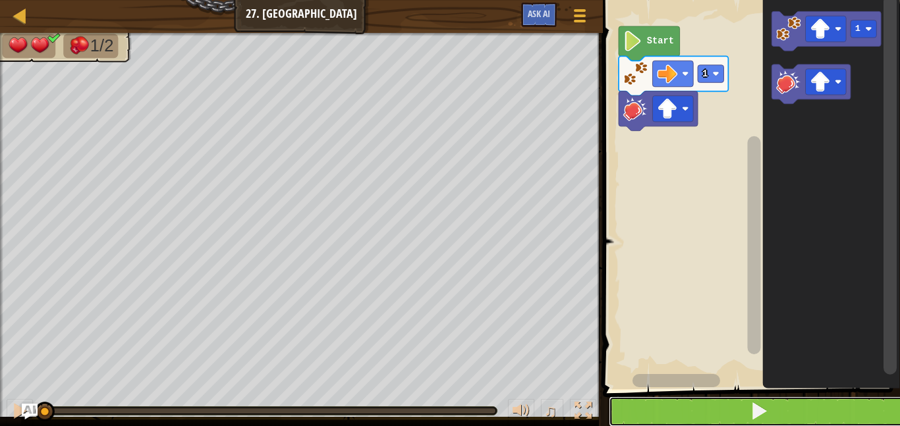
click at [739, 416] on button at bounding box center [759, 412] width 301 height 30
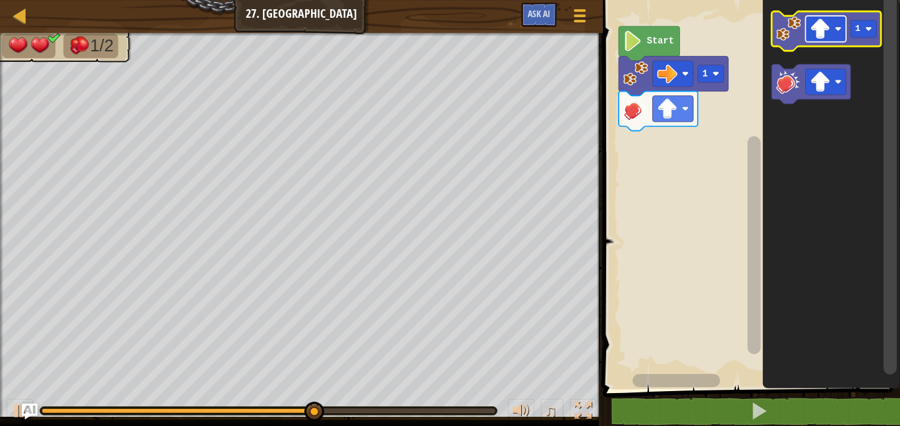
click at [833, 32] on rect "Blockly Workspace" at bounding box center [826, 29] width 41 height 26
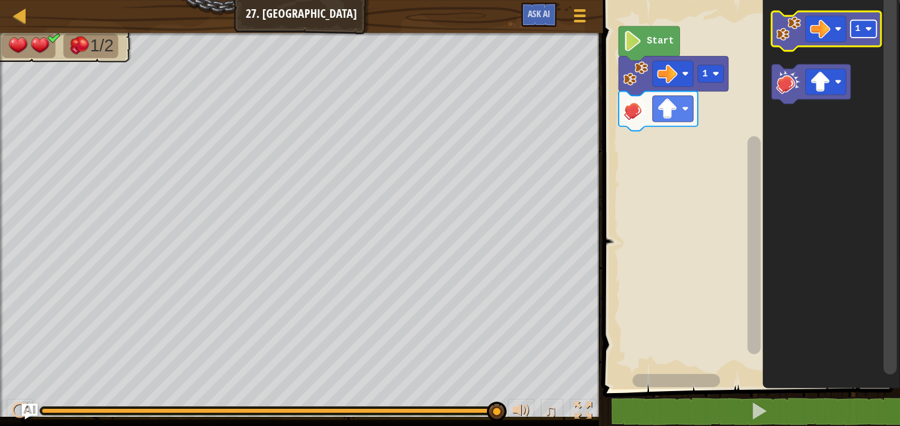
click at [866, 32] on image "Blockly Workspace" at bounding box center [869, 29] width 7 height 7
click at [800, 42] on icon "Blockly Workspace" at bounding box center [826, 31] width 109 height 40
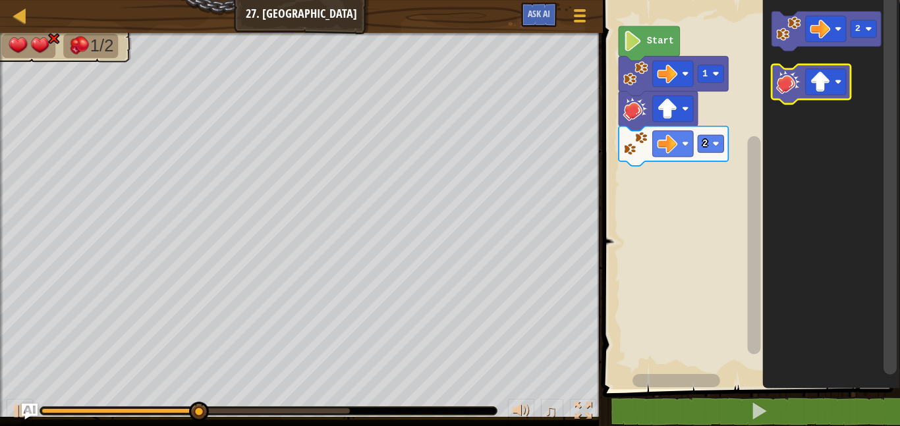
click at [795, 86] on image "Blockly Workspace" at bounding box center [788, 81] width 25 height 25
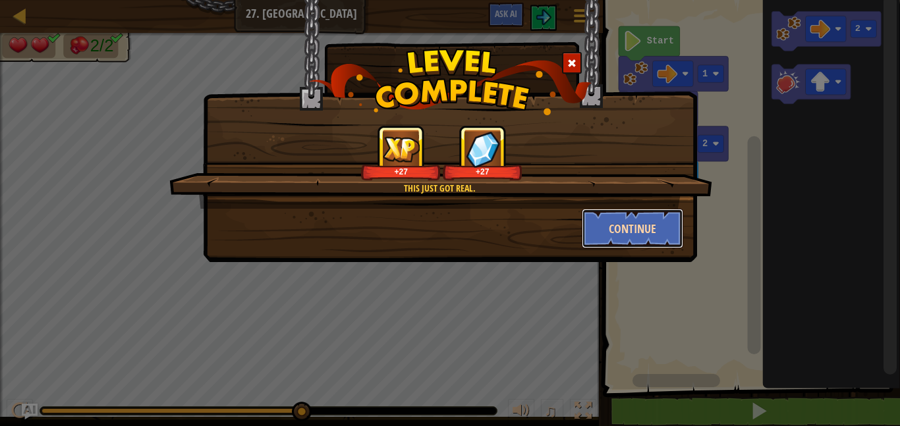
click at [641, 234] on button "Continue" at bounding box center [633, 229] width 102 height 40
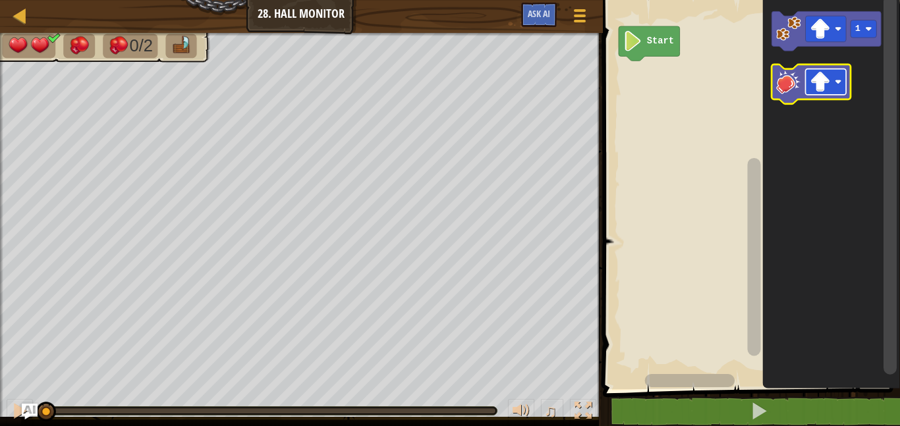
click at [828, 77] on image "Blockly Workspace" at bounding box center [821, 82] width 20 height 20
click at [783, 78] on image "Blockly Workspace" at bounding box center [788, 81] width 25 height 25
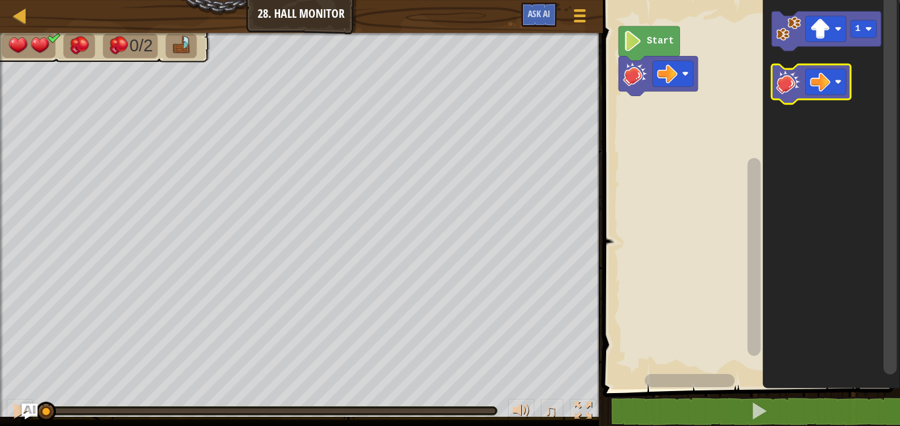
click at [783, 78] on image "Blockly Workspace" at bounding box center [788, 81] width 25 height 25
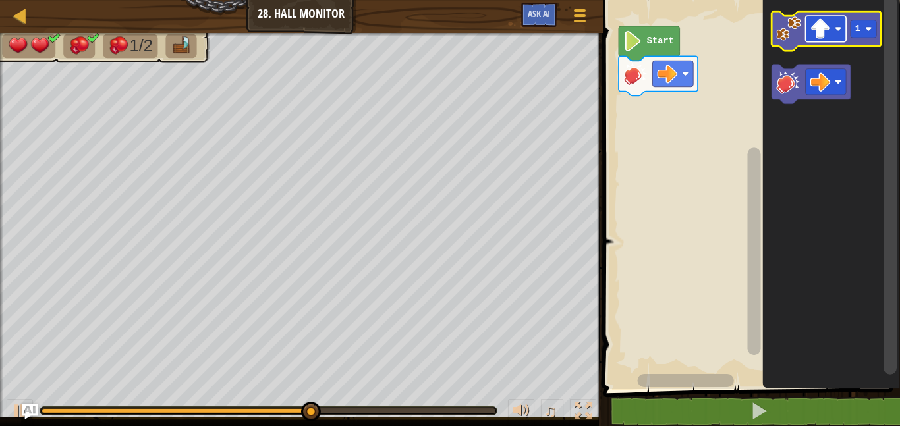
click at [828, 23] on image "Blockly Workspace" at bounding box center [821, 29] width 20 height 20
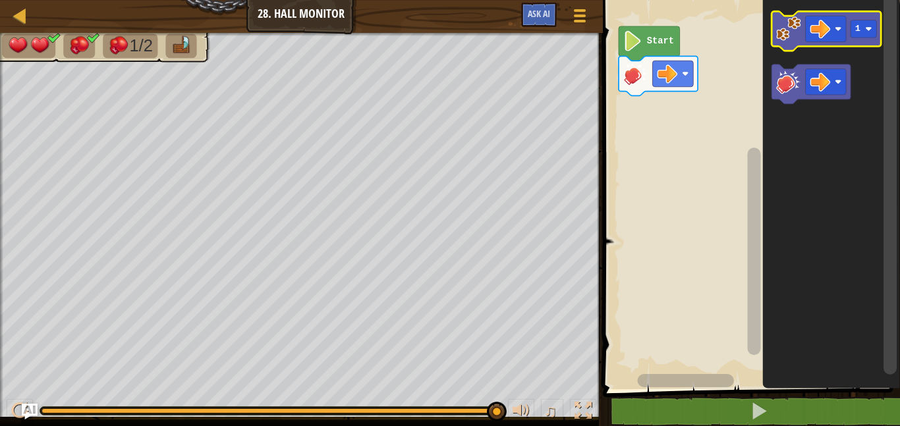
click at [790, 26] on image "Blockly Workspace" at bounding box center [788, 28] width 25 height 25
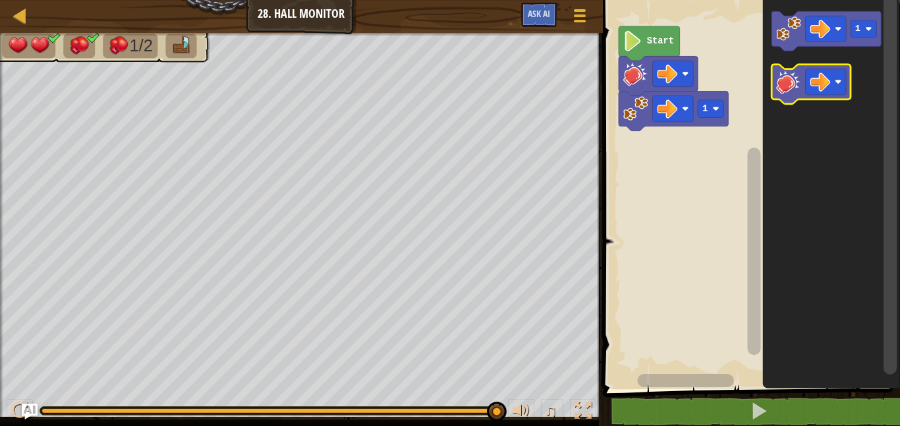
click at [790, 77] on image "Blockly Workspace" at bounding box center [788, 81] width 25 height 25
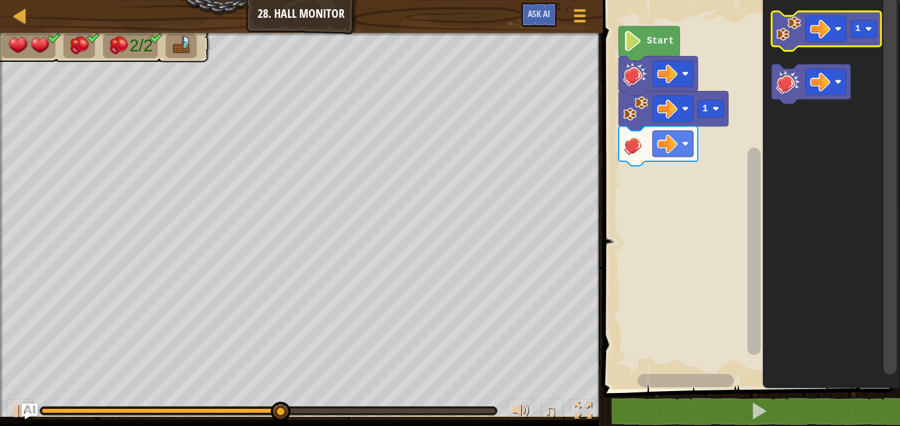
click at [787, 41] on image "Blockly Workspace" at bounding box center [788, 28] width 25 height 25
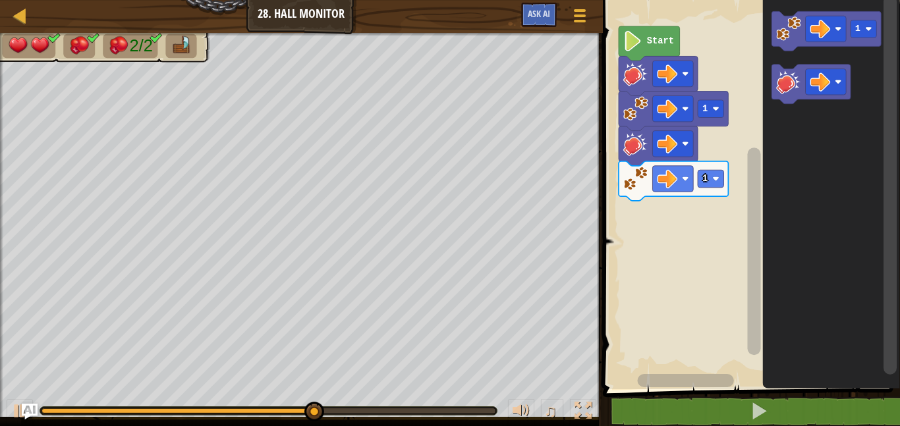
click at [724, 176] on icon "Blockly Workspace" at bounding box center [673, 181] width 109 height 40
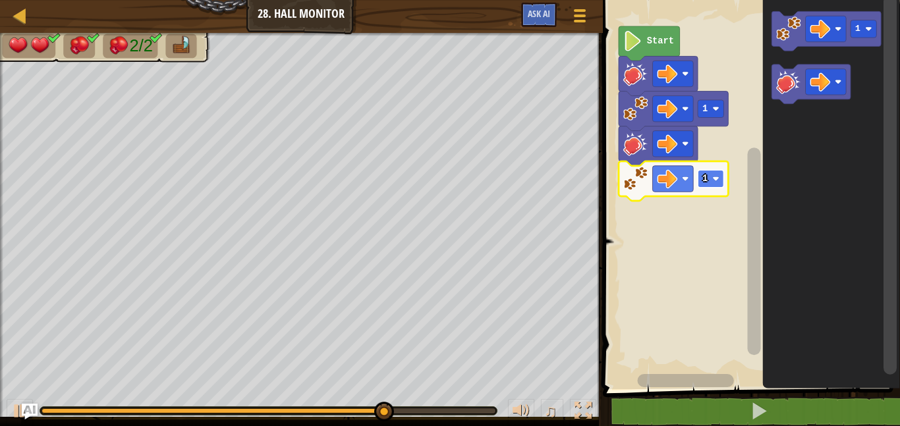
click at [698, 174] on rect "Blockly Workspace" at bounding box center [711, 179] width 26 height 18
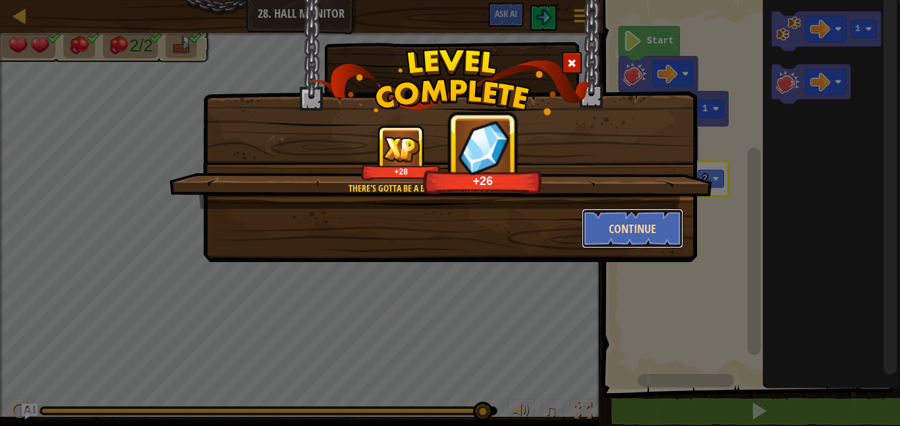
click at [658, 229] on button "Continue" at bounding box center [633, 229] width 102 height 40
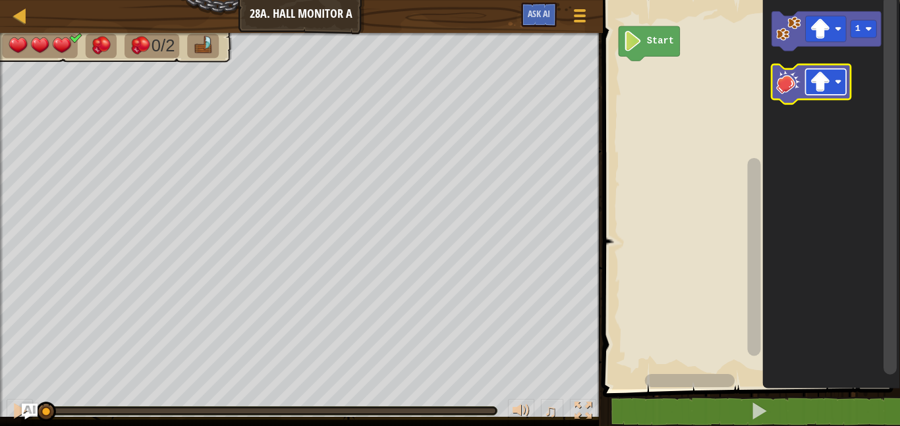
click at [815, 86] on image "Blockly Workspace" at bounding box center [821, 82] width 20 height 20
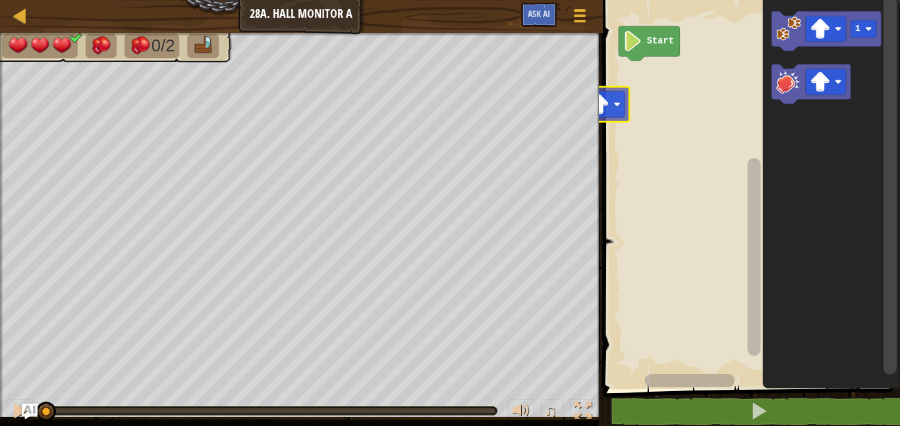
click at [558, 115] on div "Map Junior 28a. Hall Monitor A Game Menu Ask AI 1 ההההההההההההההההההההההההההההה…" at bounding box center [450, 213] width 900 height 426
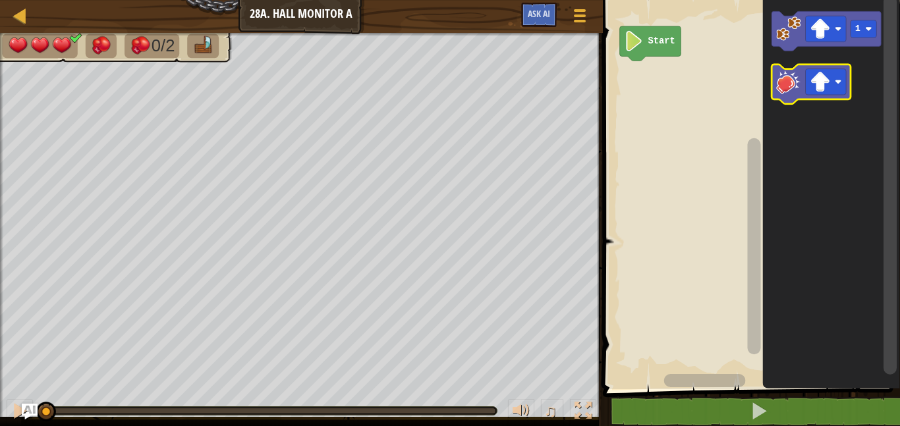
click at [797, 81] on image "Blockly Workspace" at bounding box center [788, 81] width 25 height 25
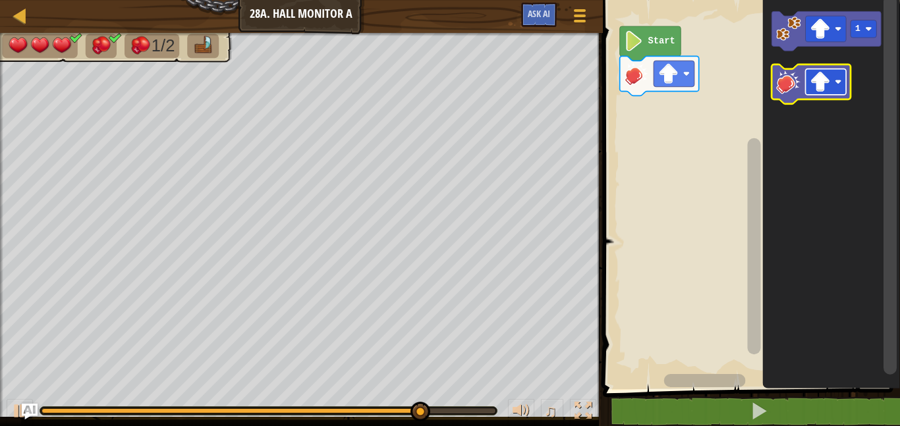
click at [824, 80] on image "Blockly Workspace" at bounding box center [821, 82] width 20 height 20
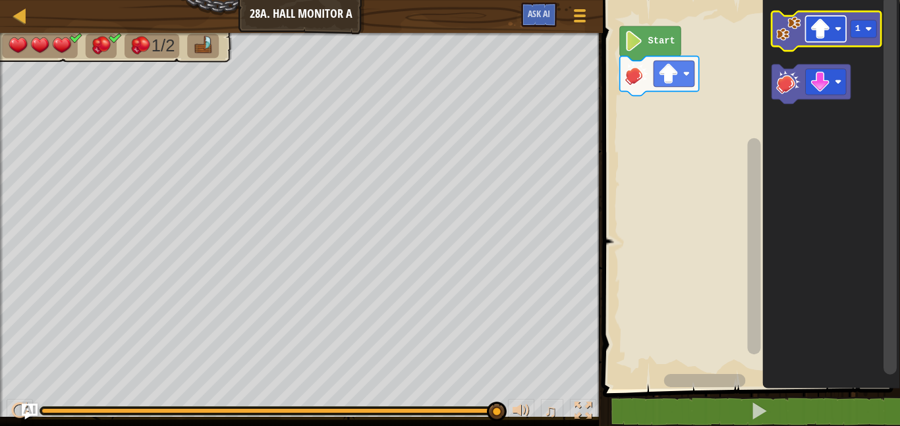
click at [826, 31] on image "Blockly Workspace" at bounding box center [821, 29] width 20 height 20
click at [798, 32] on image "Blockly Workspace" at bounding box center [788, 28] width 25 height 25
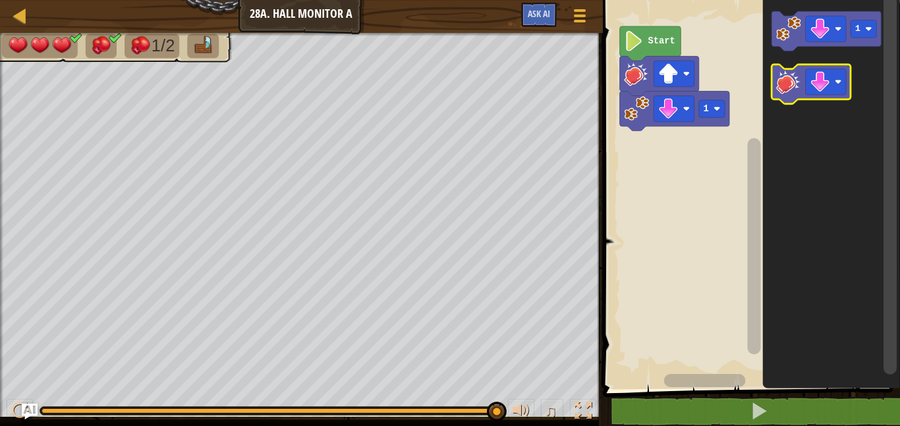
click at [788, 76] on image "Blockly Workspace" at bounding box center [788, 81] width 25 height 25
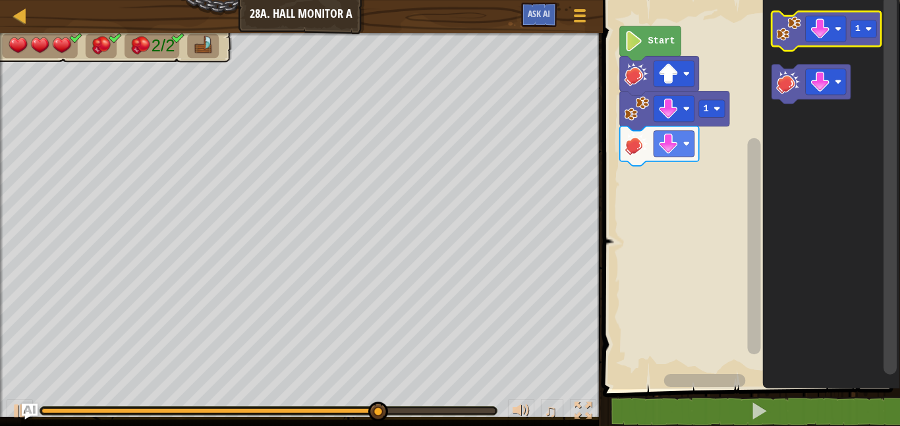
click at [780, 31] on image "Blockly Workspace" at bounding box center [788, 28] width 25 height 25
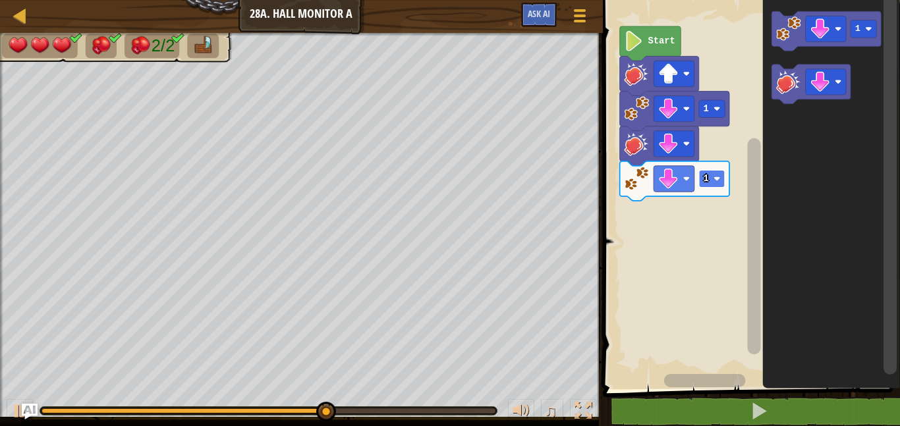
click at [712, 182] on rect "Blockly Workspace" at bounding box center [712, 179] width 26 height 18
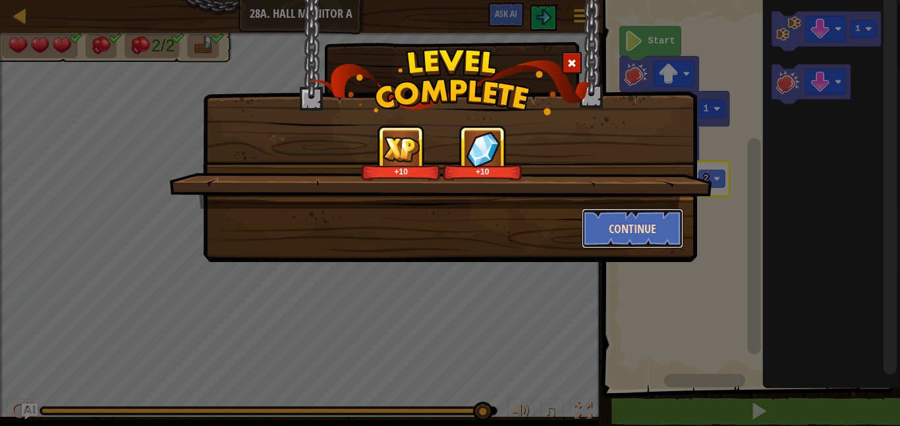
click at [628, 231] on button "Continue" at bounding box center [633, 229] width 102 height 40
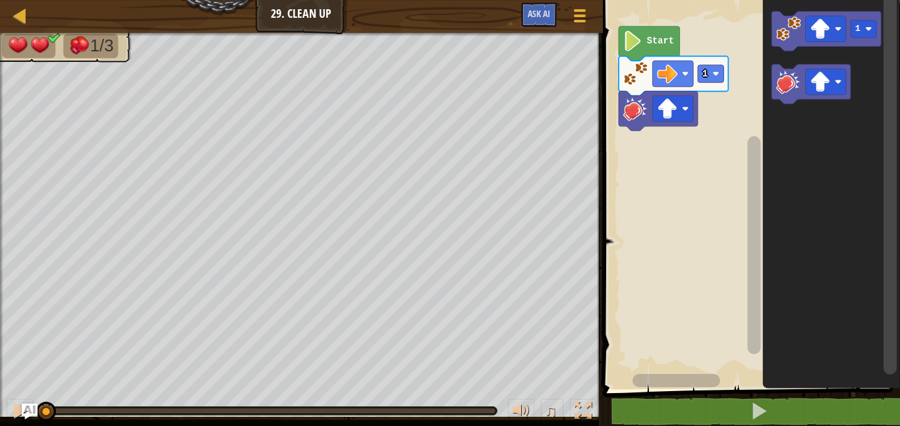
click at [635, 43] on image "Blockly Workspace" at bounding box center [632, 41] width 19 height 20
click at [747, 187] on rect "Blockly Workspace" at bounding box center [754, 183] width 16 height 379
click at [792, 85] on image "Blockly Workspace" at bounding box center [788, 81] width 25 height 25
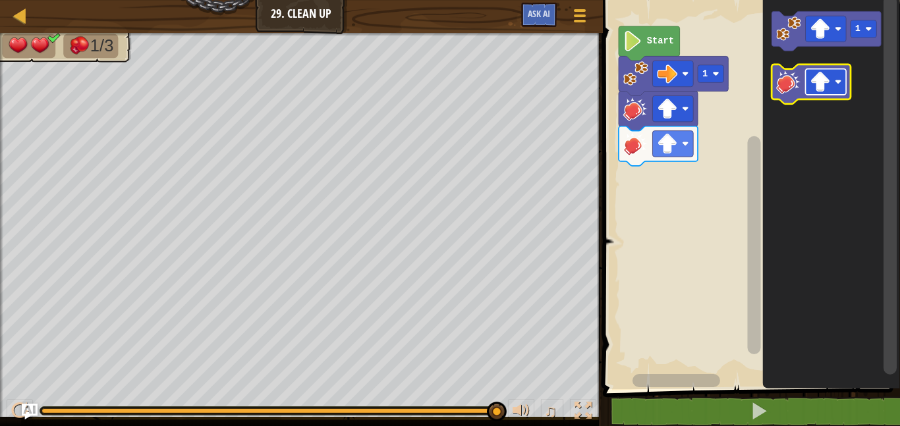
click at [813, 85] on image "Blockly Workspace" at bounding box center [821, 82] width 20 height 20
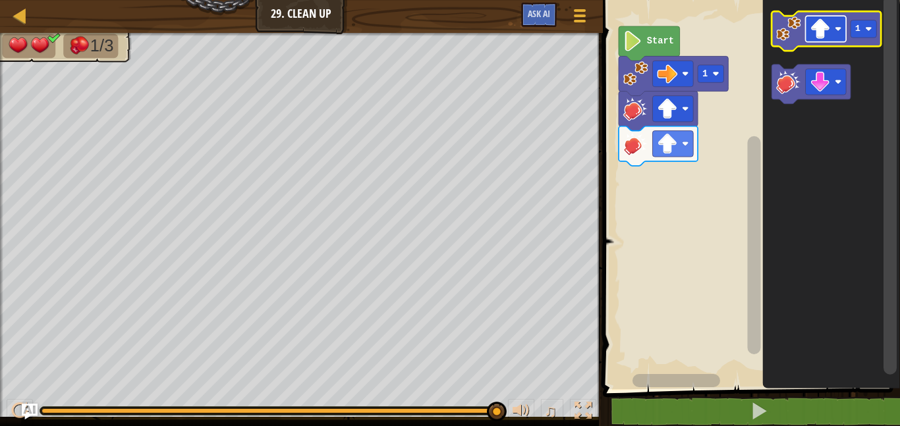
click at [820, 17] on rect "Blockly Workspace" at bounding box center [826, 29] width 41 height 26
click at [796, 30] on image "Blockly Workspace" at bounding box center [788, 28] width 25 height 25
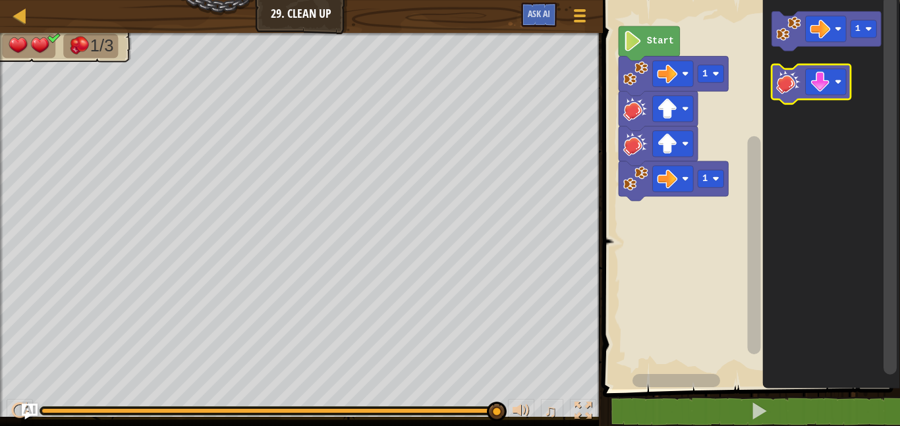
click at [792, 76] on image "Blockly Workspace" at bounding box center [788, 81] width 25 height 25
click at [816, 90] on image "Blockly Workspace" at bounding box center [821, 82] width 20 height 20
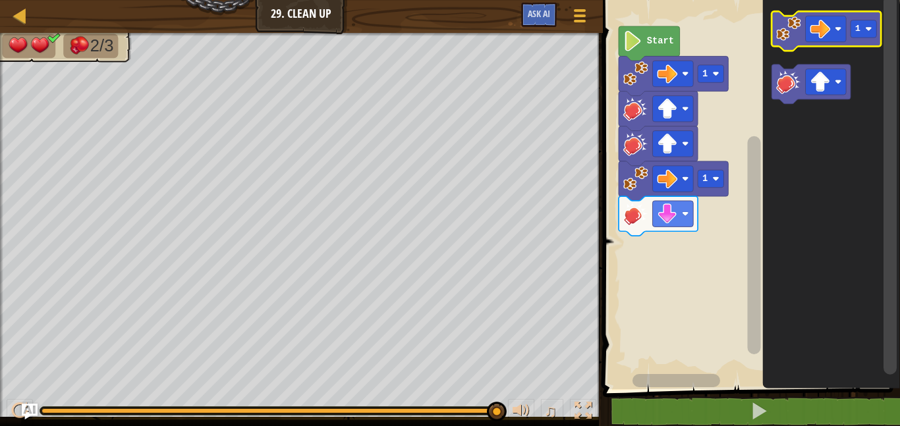
click at [778, 16] on image "Blockly Workspace" at bounding box center [788, 28] width 25 height 25
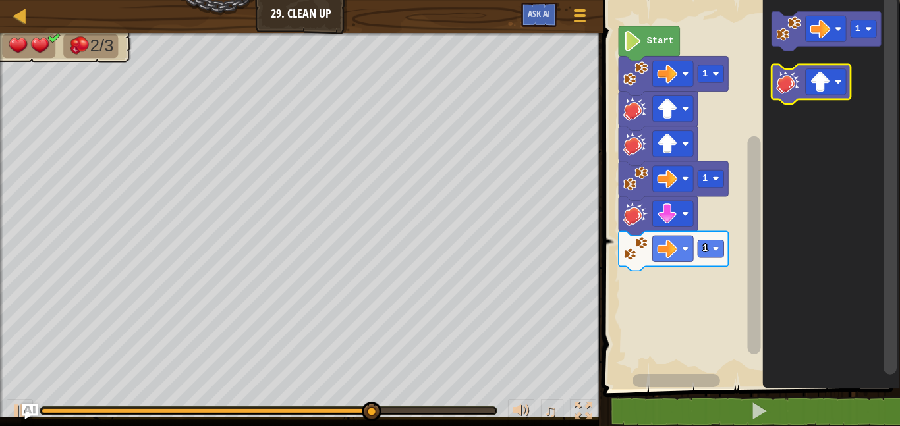
click at [787, 67] on rect "Blockly Workspace" at bounding box center [811, 85] width 79 height 40
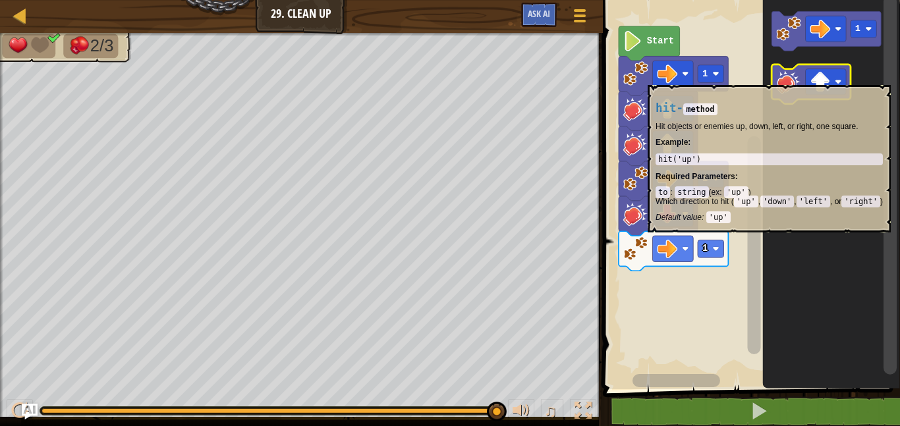
click at [786, 78] on image "Blockly Workspace" at bounding box center [788, 81] width 25 height 25
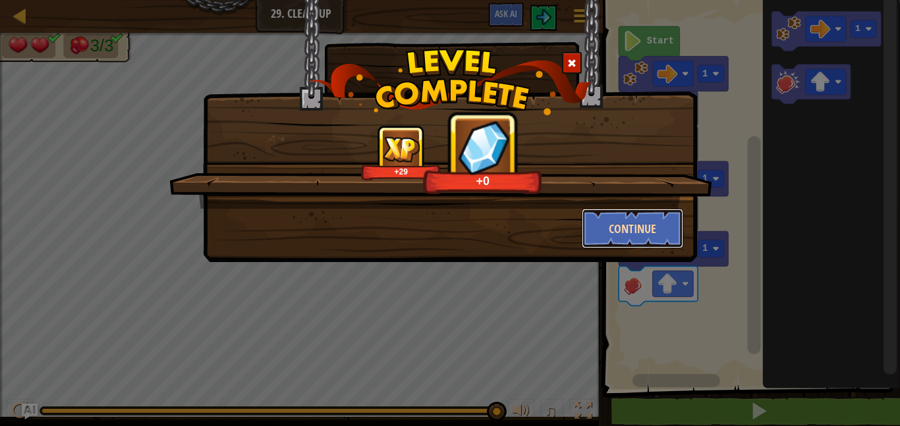
click at [645, 240] on button "Continue" at bounding box center [633, 229] width 102 height 40
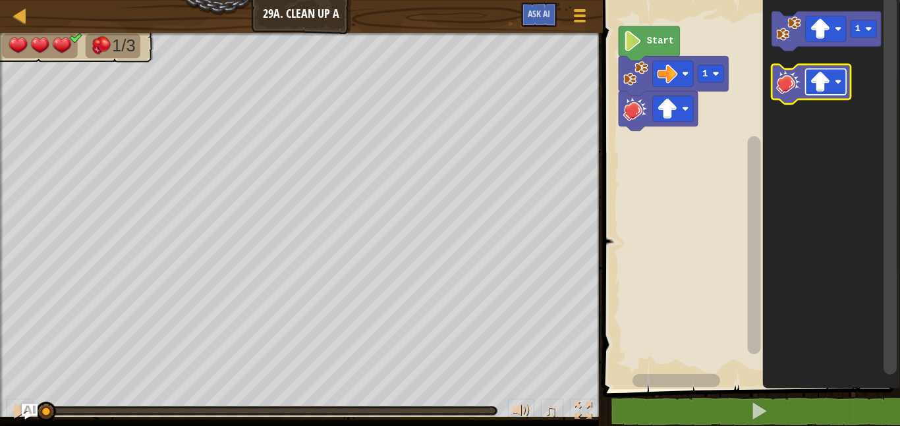
click at [814, 78] on image "Blockly Workspace" at bounding box center [821, 82] width 20 height 20
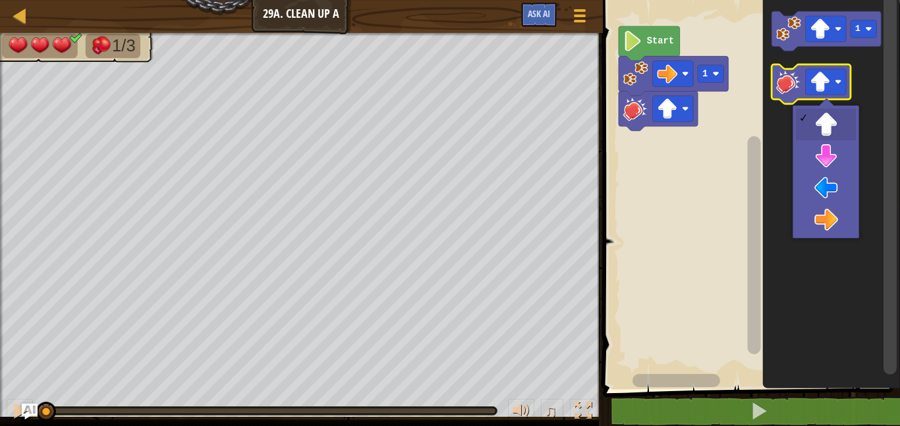
click at [786, 88] on image "Blockly Workspace" at bounding box center [788, 81] width 25 height 25
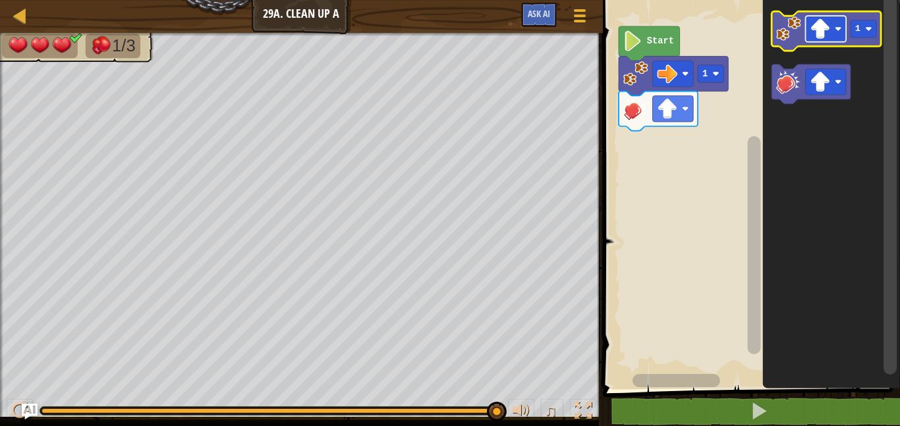
click at [826, 29] on image "Blockly Workspace" at bounding box center [821, 29] width 20 height 20
click at [793, 42] on icon "Blockly Workspace" at bounding box center [826, 31] width 109 height 40
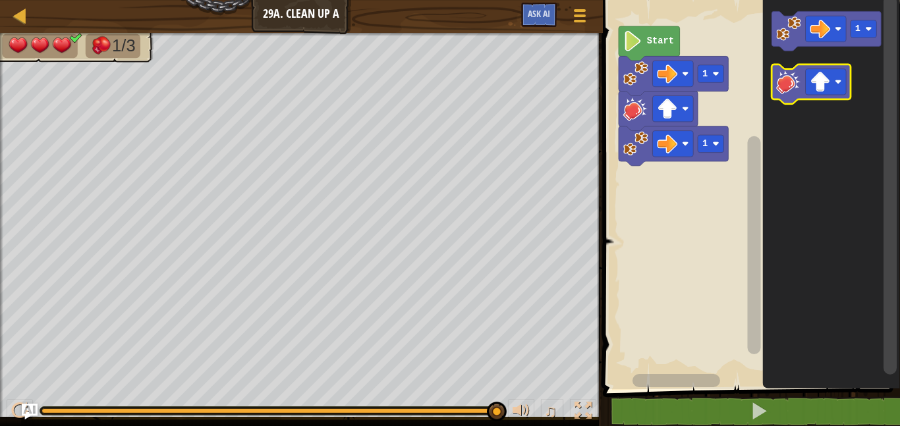
click at [791, 90] on image "Blockly Workspace" at bounding box center [788, 81] width 25 height 25
click at [833, 88] on rect "Blockly Workspace" at bounding box center [826, 82] width 41 height 26
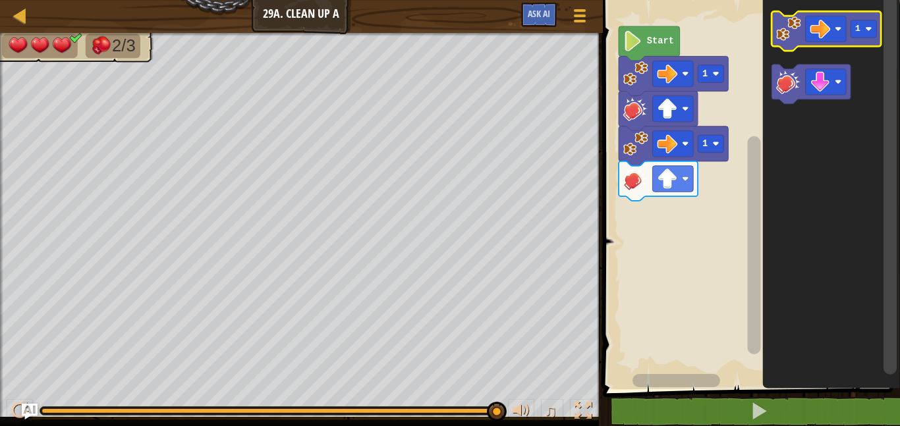
click at [782, 30] on image "Blockly Workspace" at bounding box center [788, 28] width 25 height 25
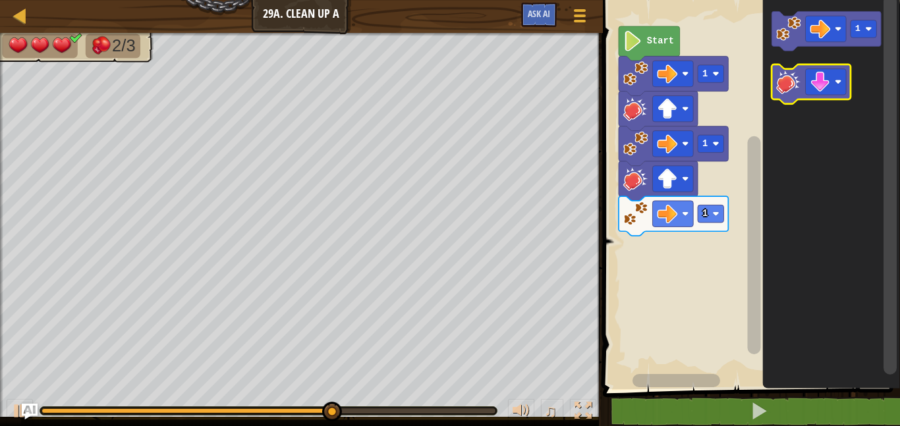
click at [783, 76] on image "Blockly Workspace" at bounding box center [788, 81] width 25 height 25
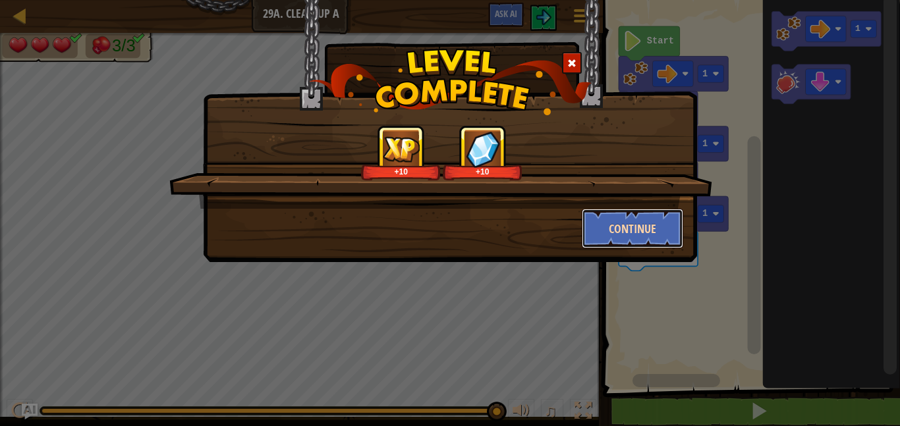
click at [637, 225] on button "Continue" at bounding box center [633, 229] width 102 height 40
